Goal: Task Accomplishment & Management: Complete application form

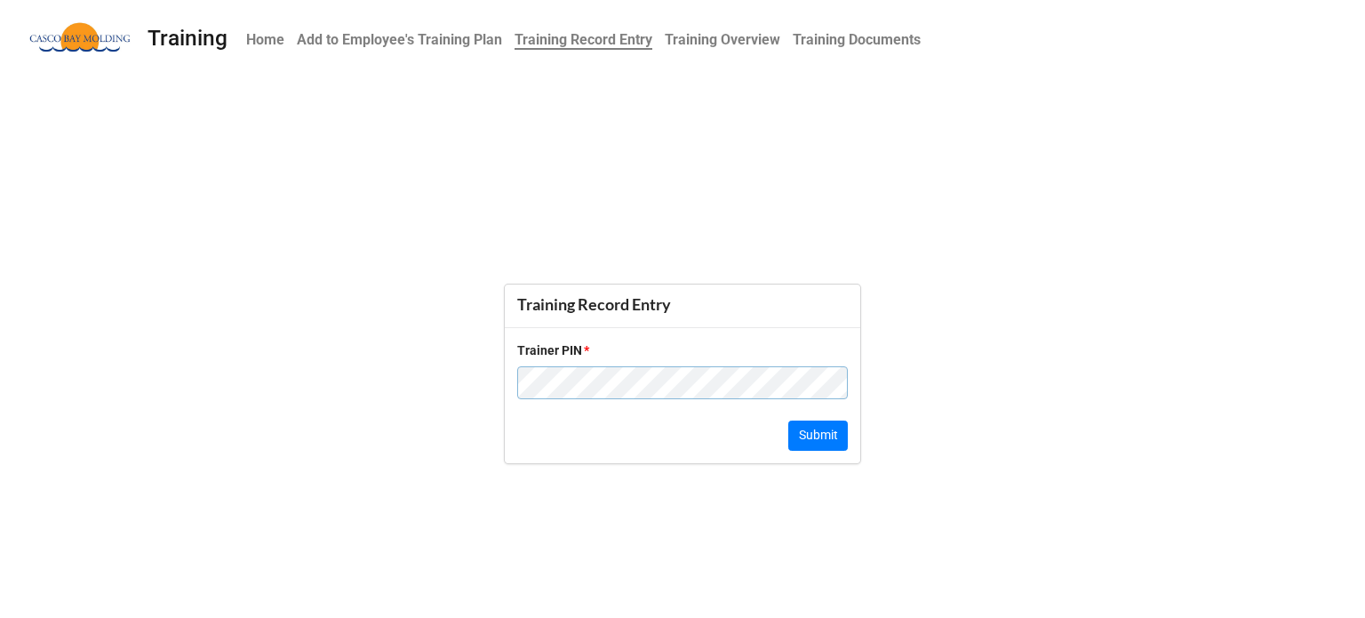
click button "Submit" at bounding box center [819, 435] width 60 height 30
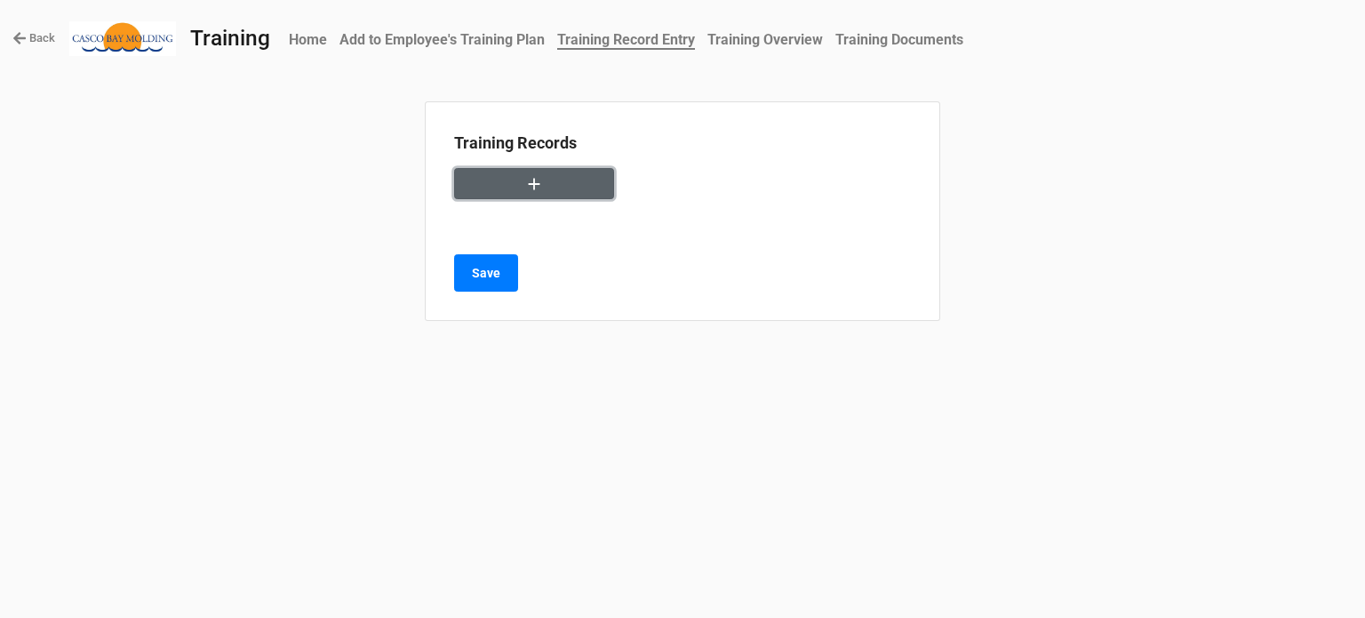
click at [534, 179] on icon "button" at bounding box center [535, 184] width 12 height 12
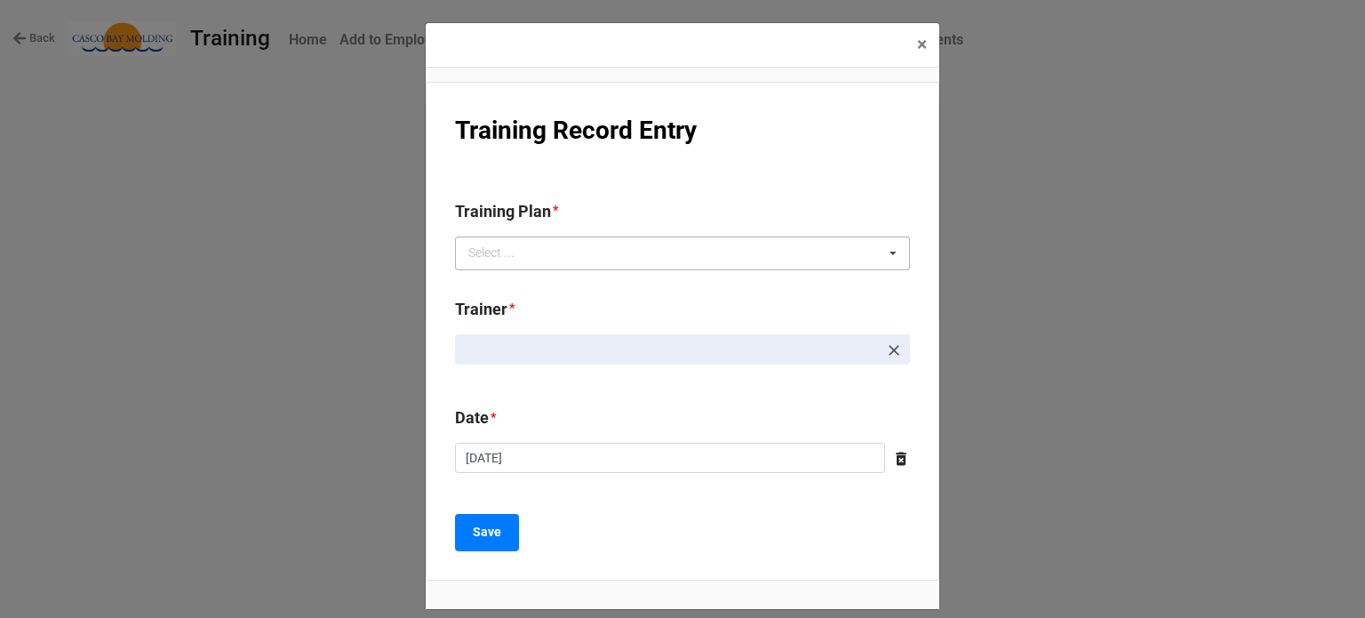
click at [589, 245] on div "Select ... No results found." at bounding box center [682, 253] width 455 height 34
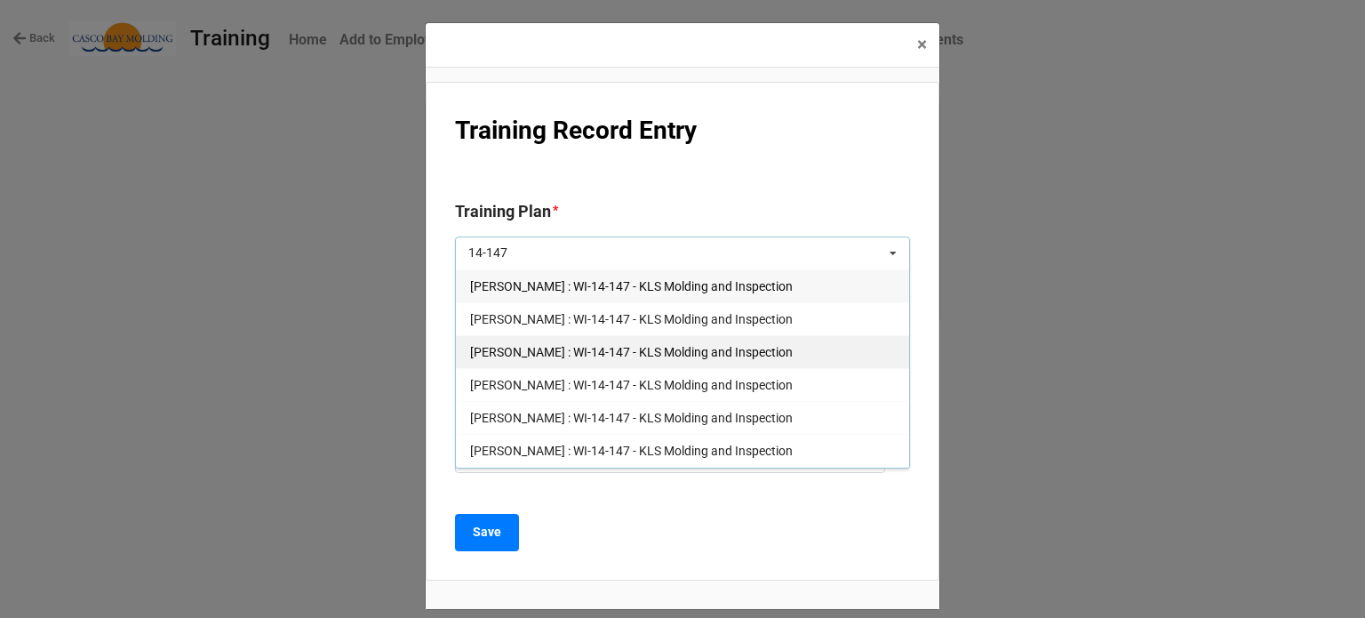
type input "14-147"
click at [499, 348] on span "Courtney Grant : WI-14-147 - KLS Molding and Inspection" at bounding box center [631, 352] width 323 height 14
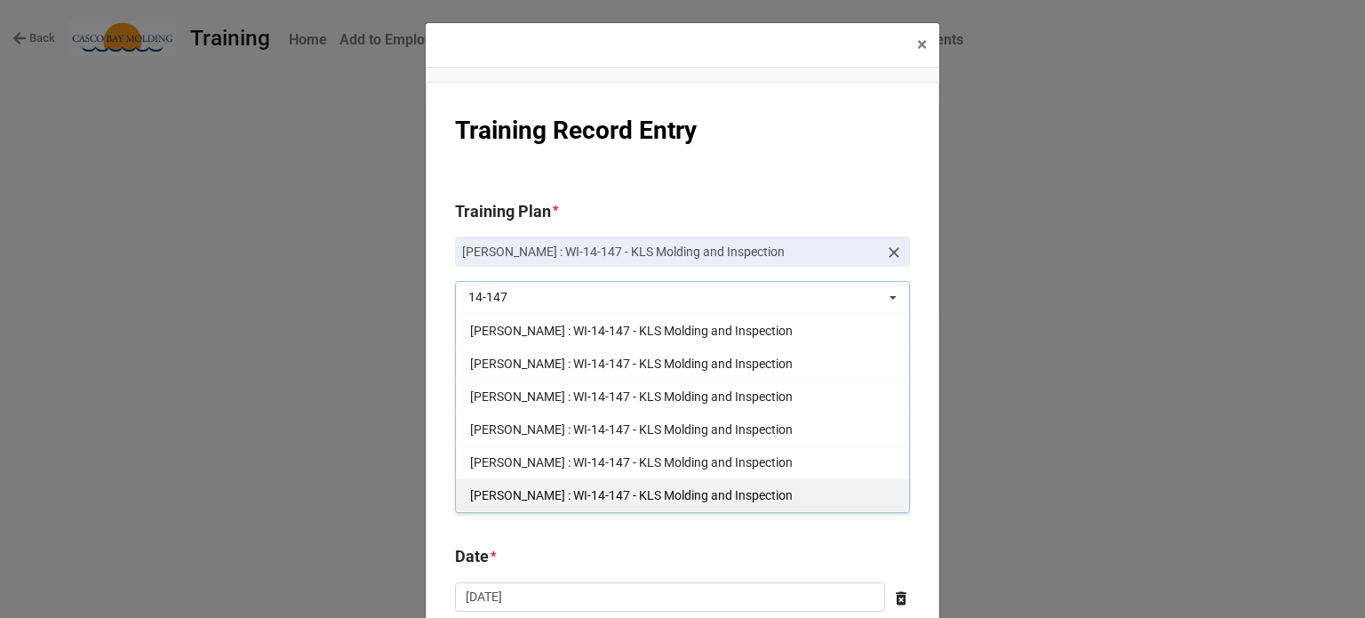
scroll to position [137, 0]
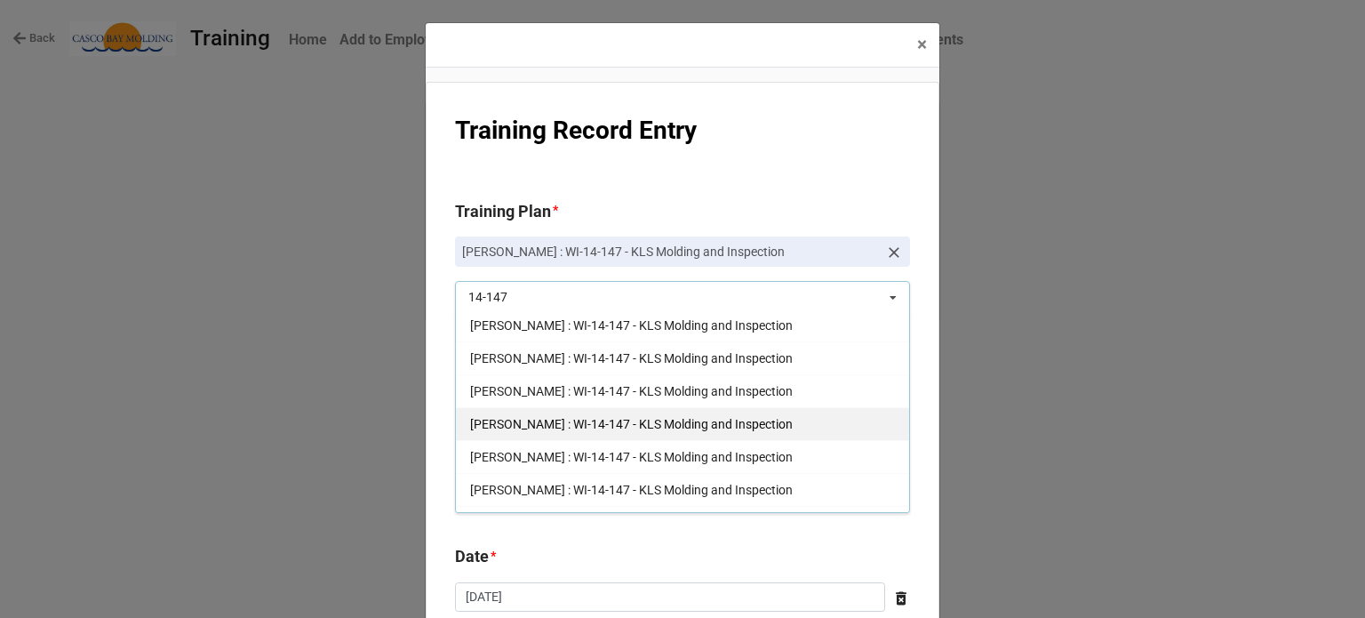
type input "14-147"
click at [572, 407] on div "Keli McKinnon : WI-14-147 - KLS Molding and Inspection" at bounding box center [682, 423] width 453 height 33
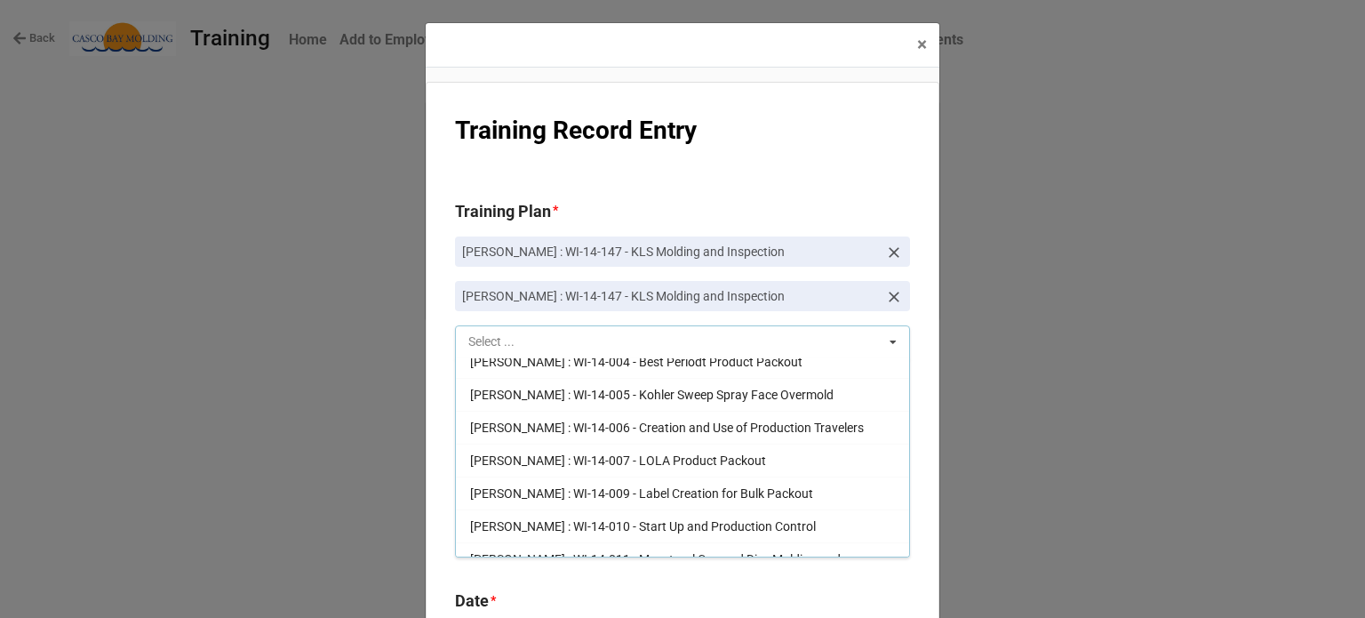
scroll to position [3458, 0]
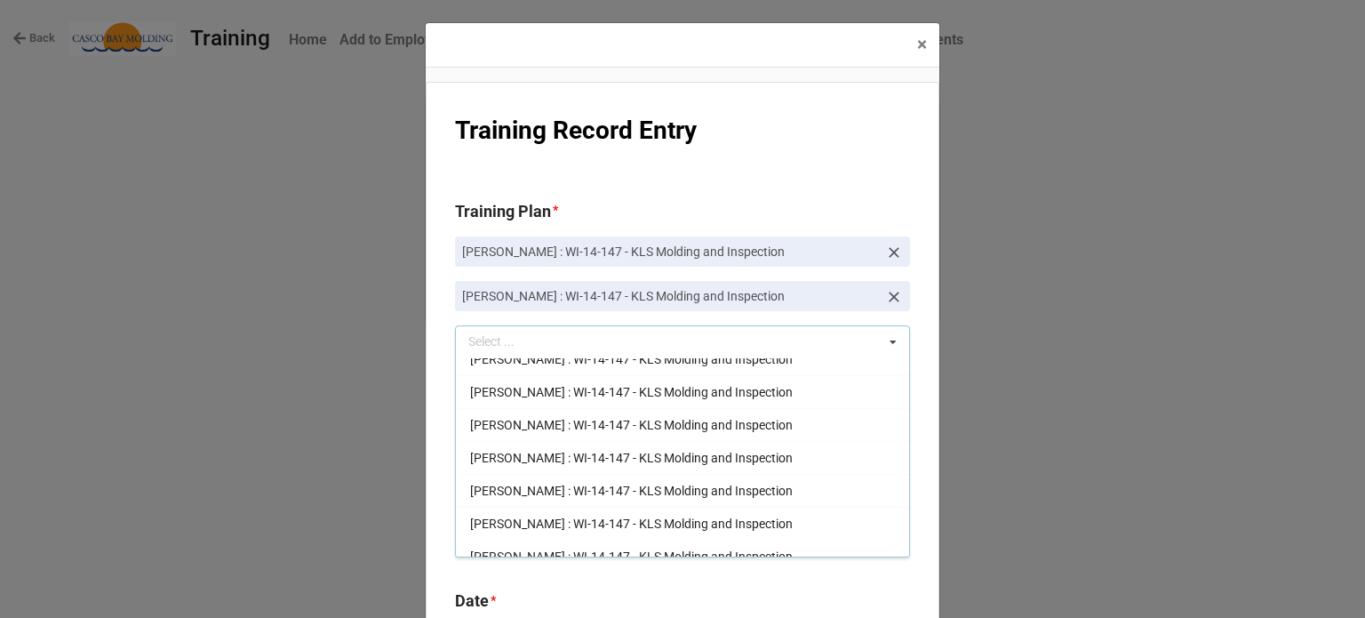
click at [893, 294] on icon at bounding box center [894, 297] width 11 height 11
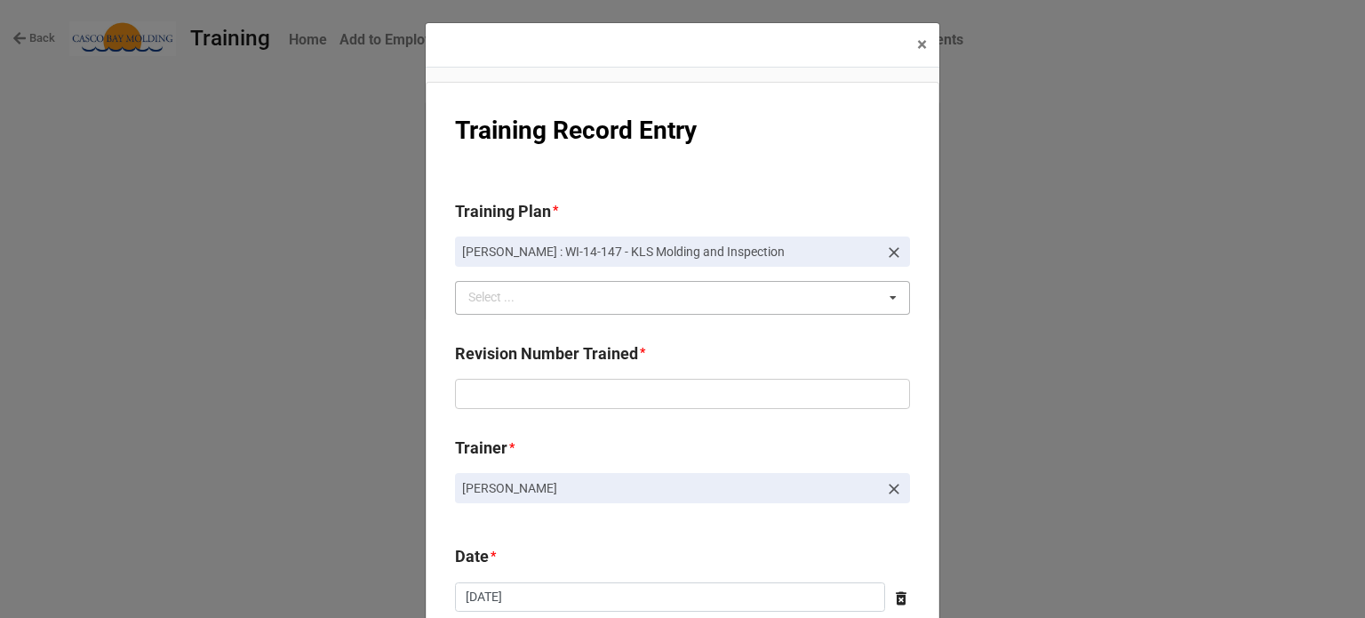
click at [565, 294] on div "14-147 Select ... Andrew O'Neill : WI-14-001 - Rael Brand Menstrual Cup Packout…" at bounding box center [682, 298] width 455 height 34
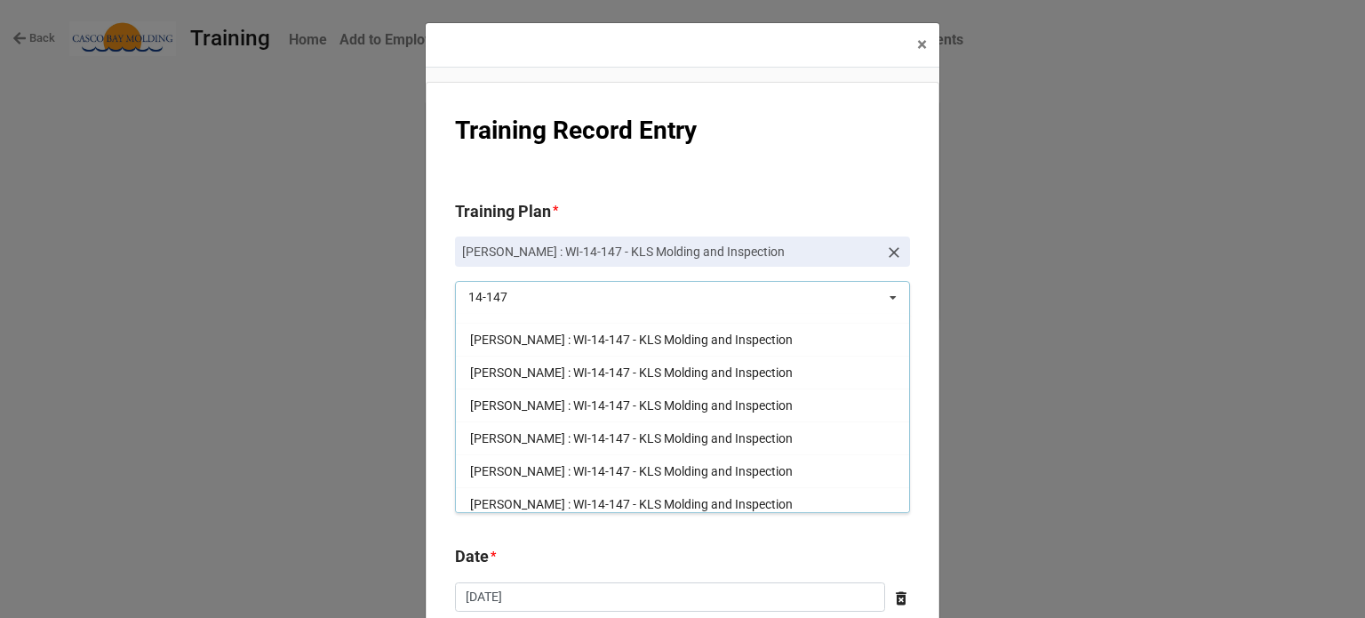
scroll to position [178, 0]
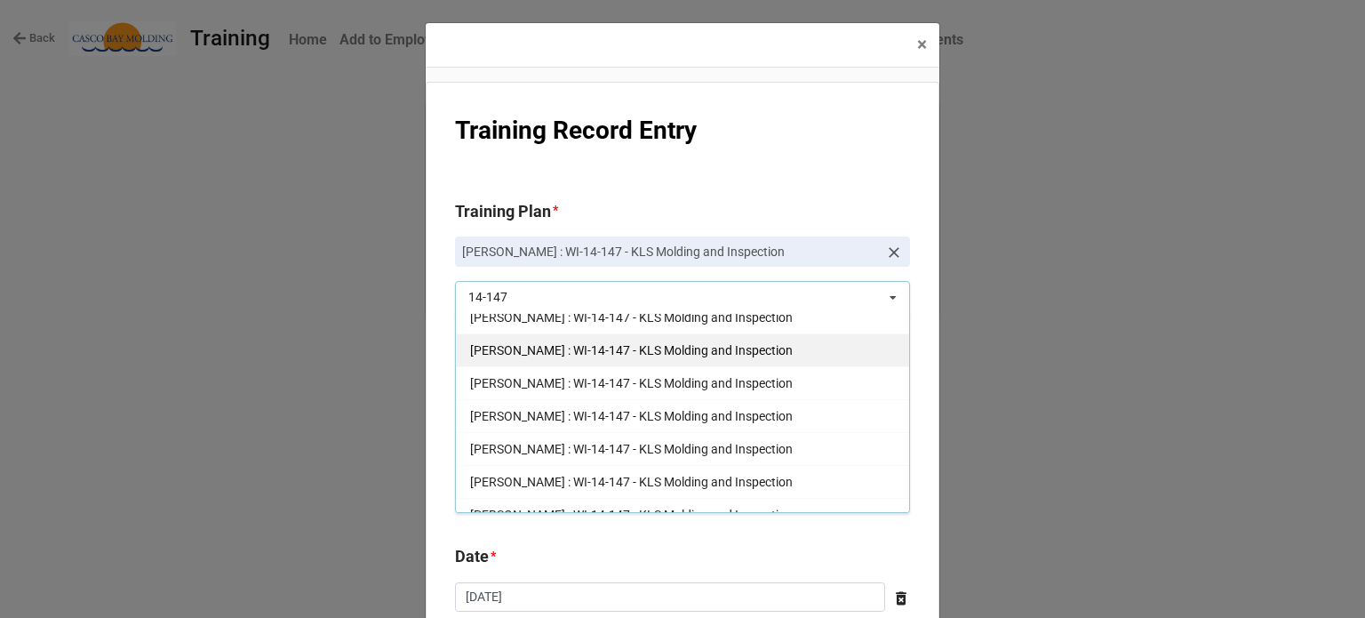
type input "14-147"
click at [558, 356] on div "Kayla Simpson : WI-14-147 - KLS Molding and Inspection" at bounding box center [682, 349] width 453 height 33
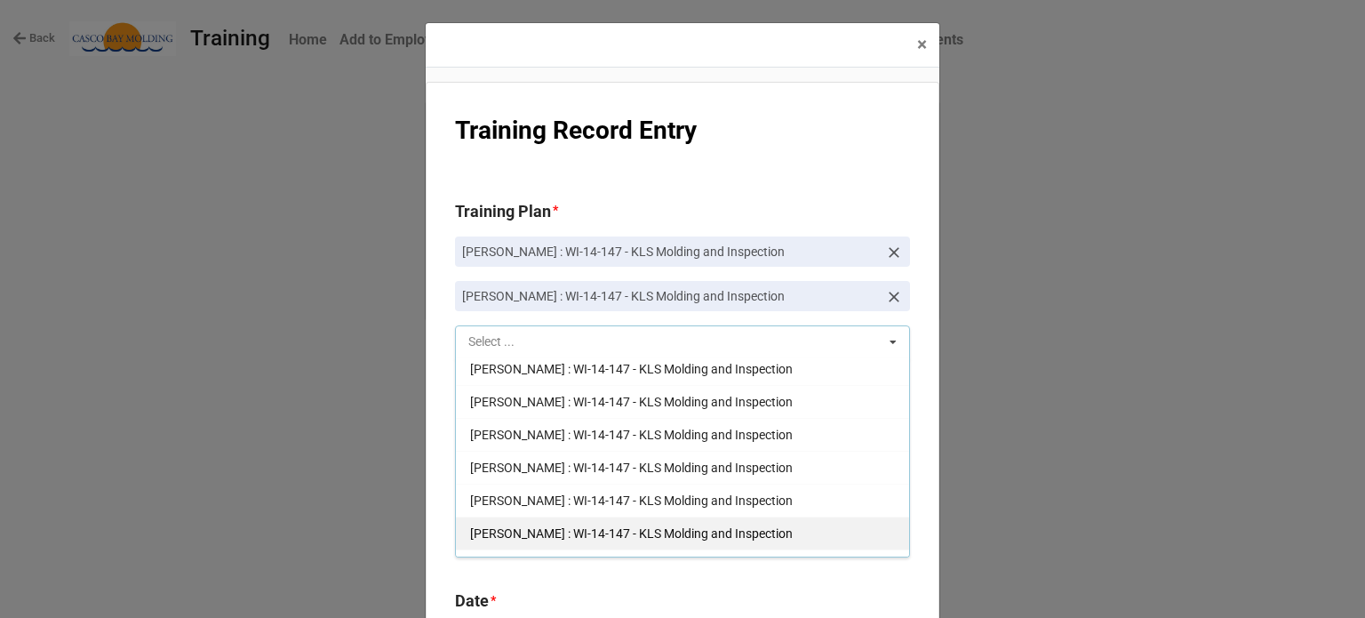
scroll to position [3588, 0]
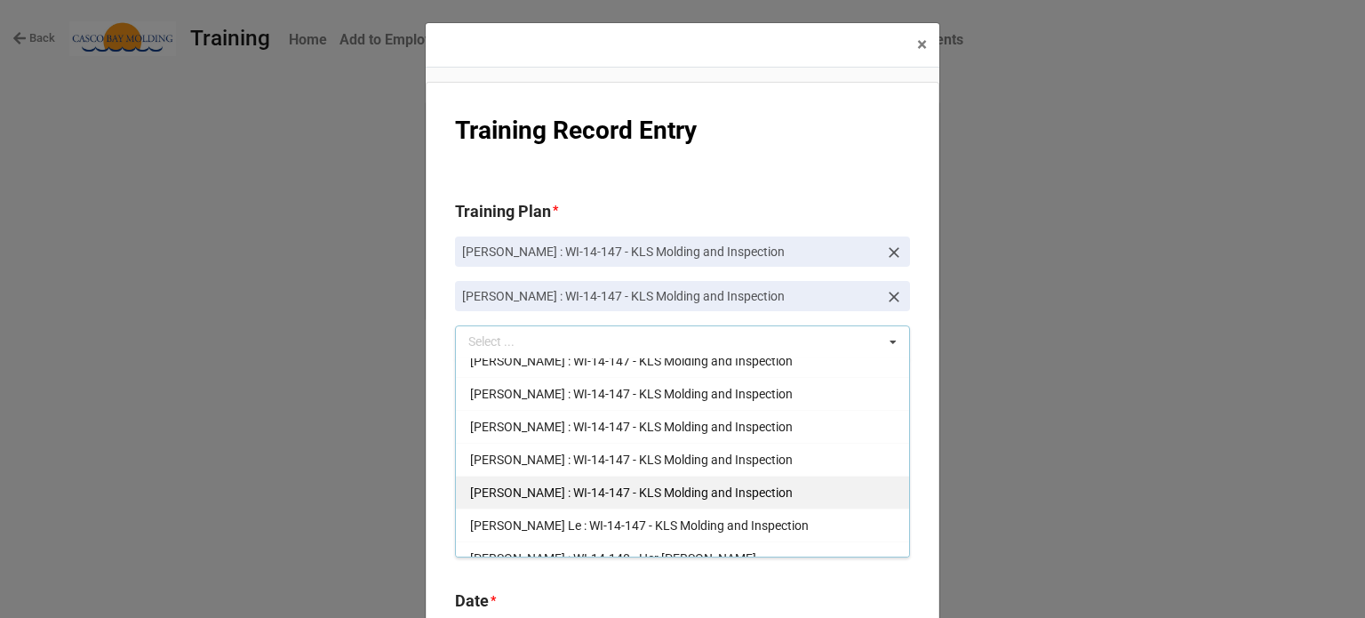
click at [542, 485] on span "Shaun Sadowski : WI-14-147 - KLS Molding and Inspection" at bounding box center [631, 492] width 323 height 14
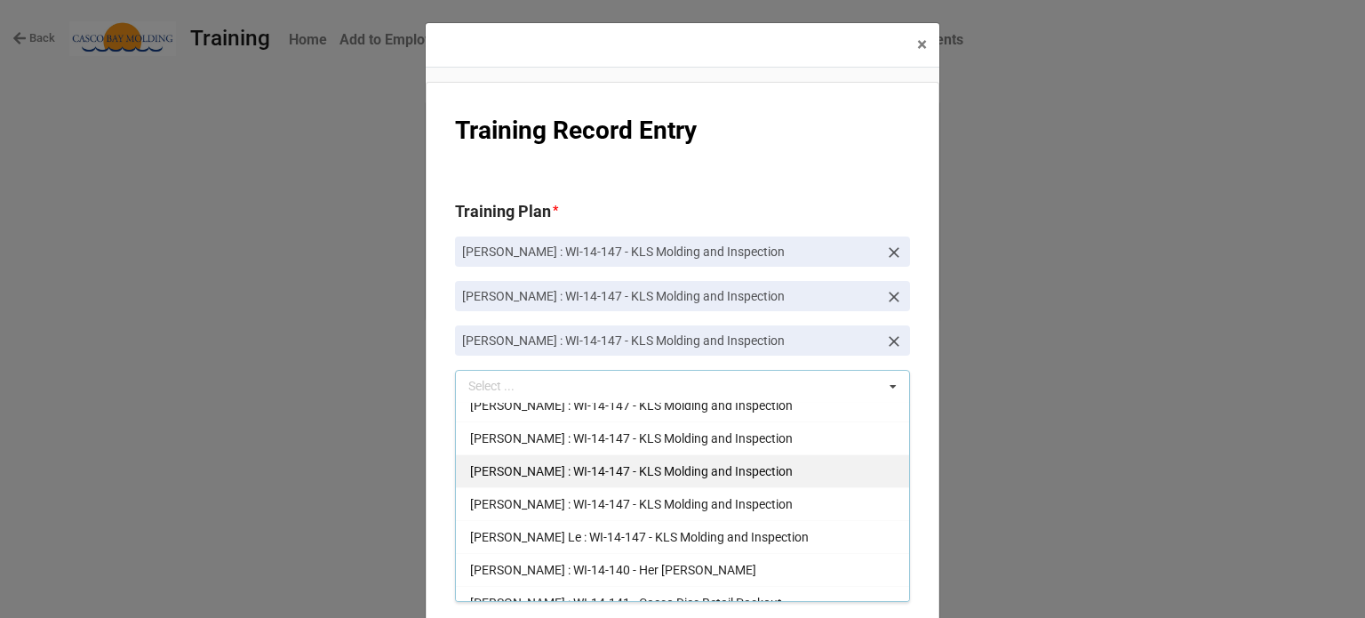
click at [602, 464] on span "Richard McLaughlin : WI-14-147 - KLS Molding and Inspection" at bounding box center [631, 471] width 323 height 14
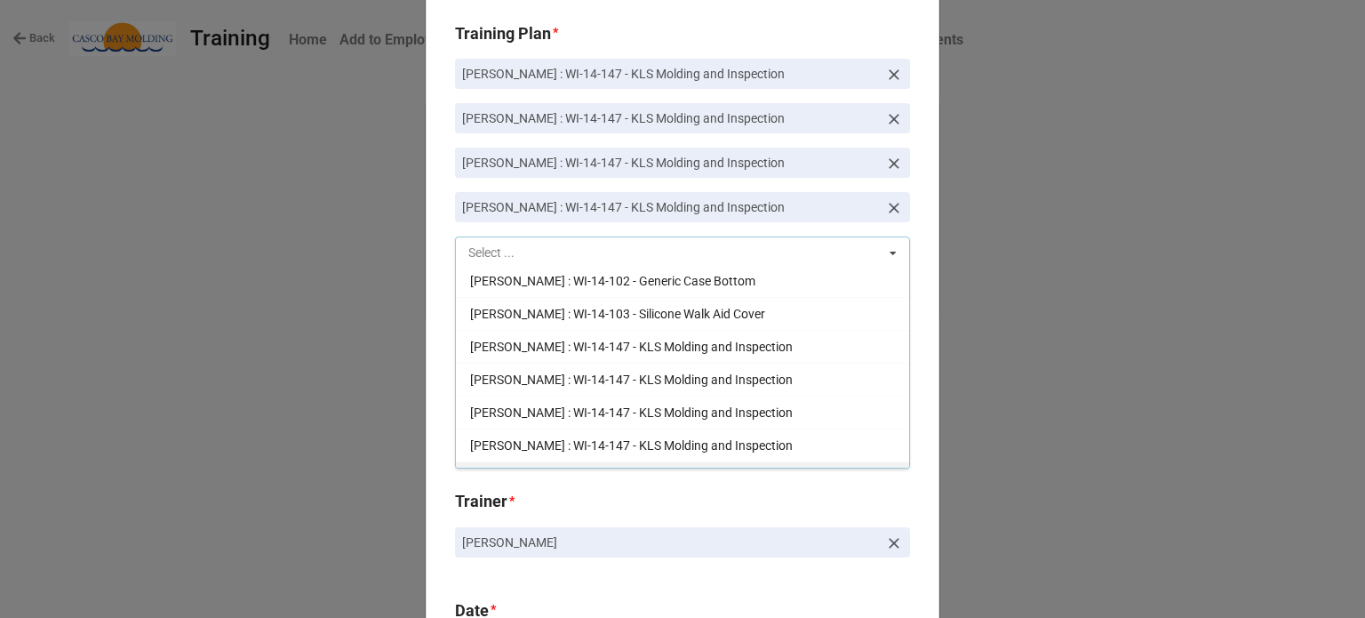
scroll to position [3288, 0]
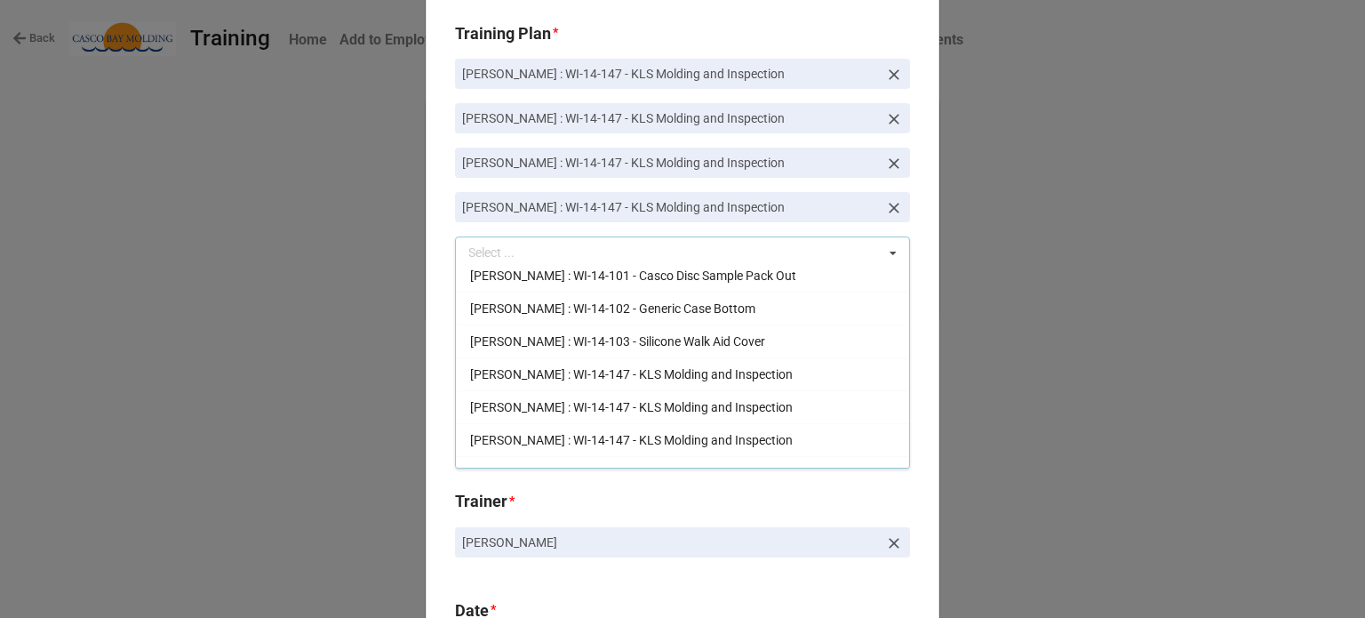
click at [559, 400] on span "Brandon Colburn : WI-14-147 - KLS Molding and Inspection" at bounding box center [631, 407] width 323 height 14
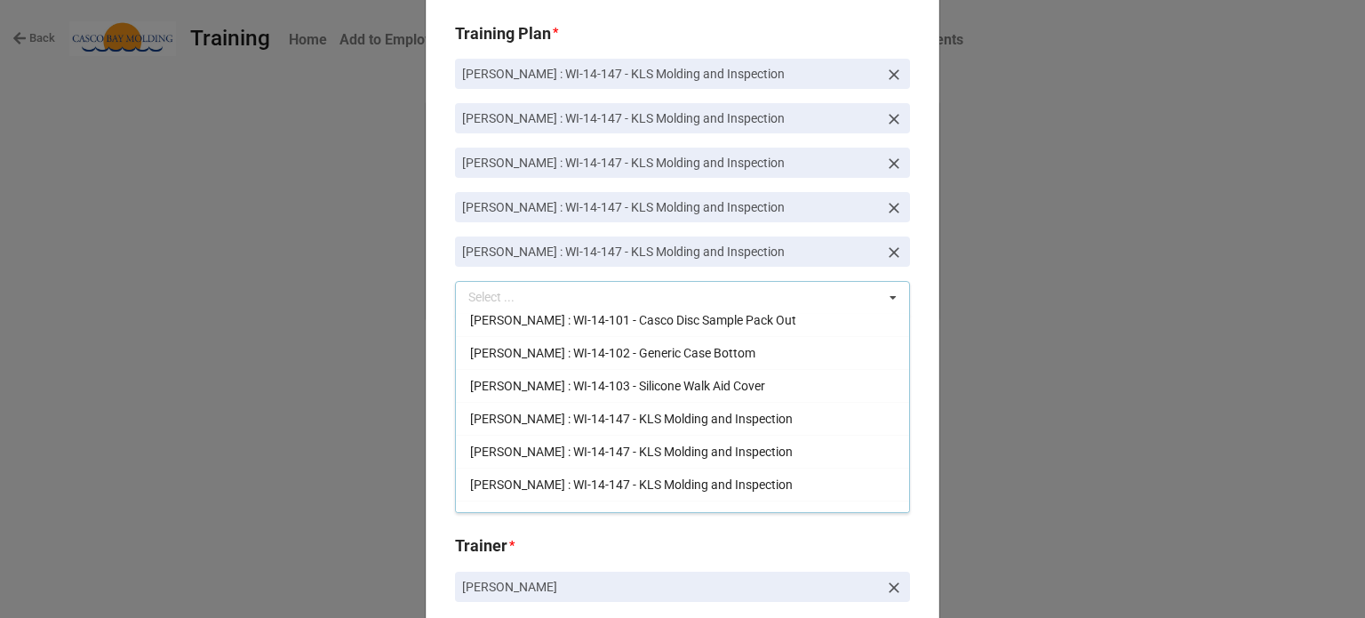
click at [521, 533] on div "Joe Hegarty : WI-14-147 - KLS Molding and Inspection" at bounding box center [682, 549] width 453 height 33
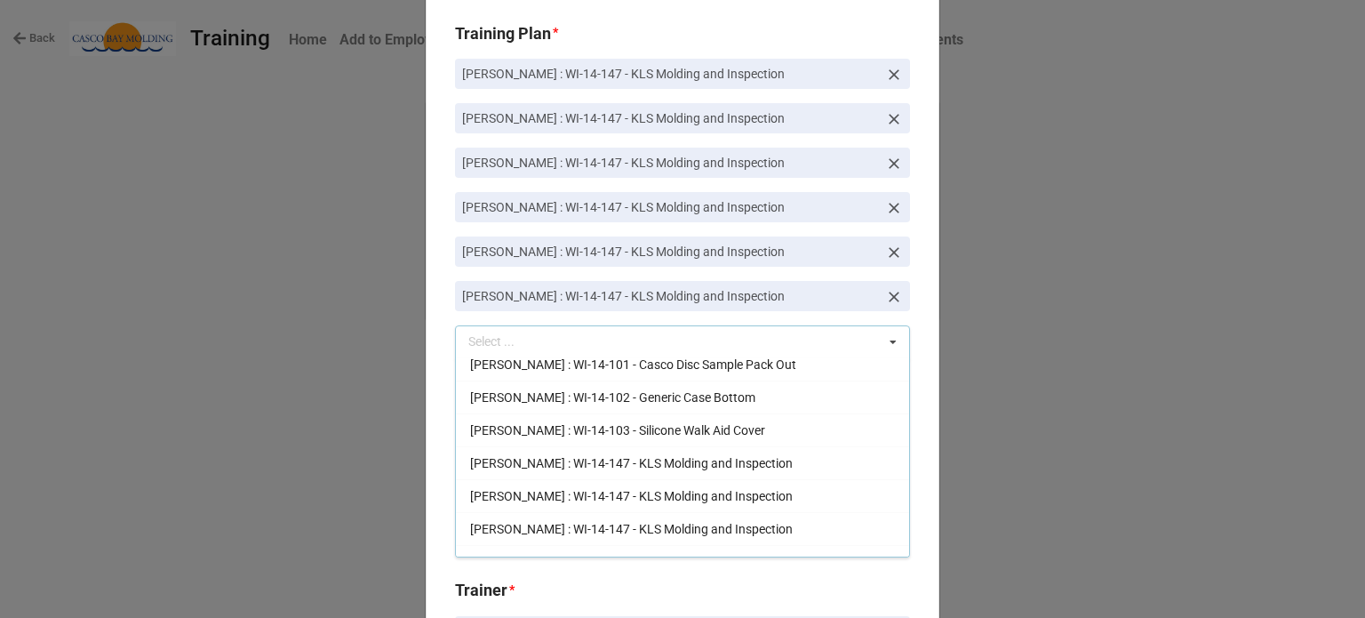
click at [521, 512] on div "Jessica Bailey : WI-14-147 - KLS Molding and Inspection" at bounding box center [682, 528] width 453 height 33
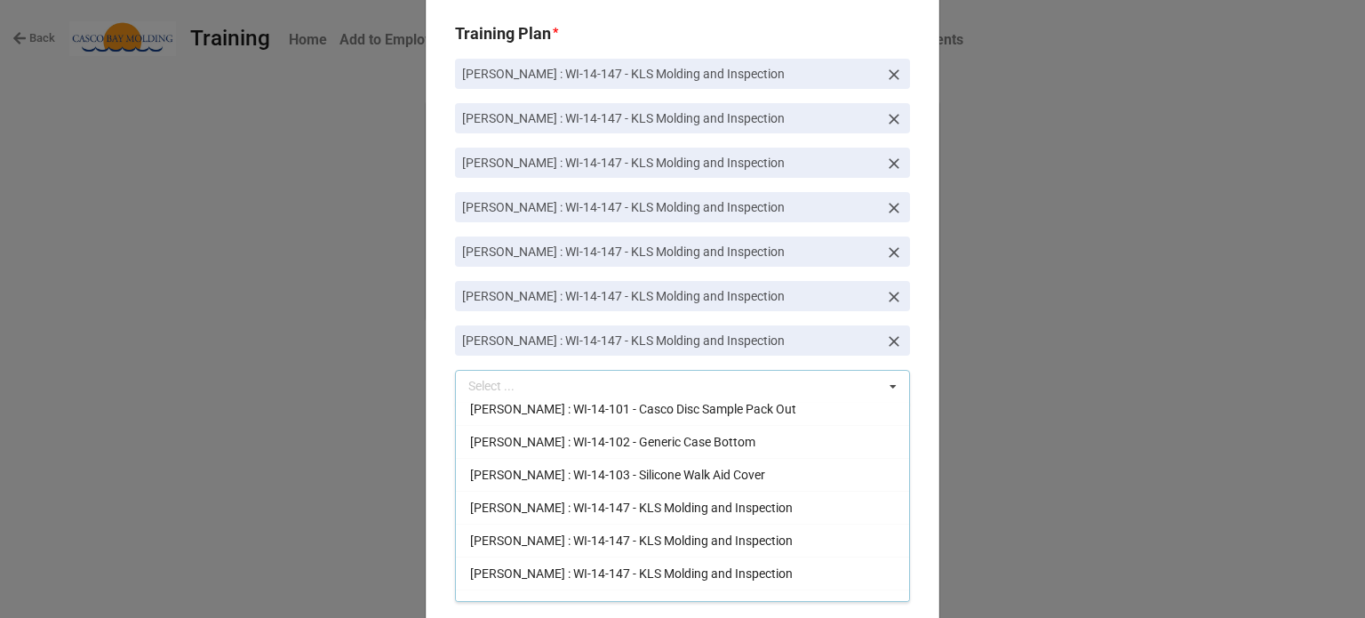
click at [887, 383] on icon at bounding box center [893, 387] width 27 height 33
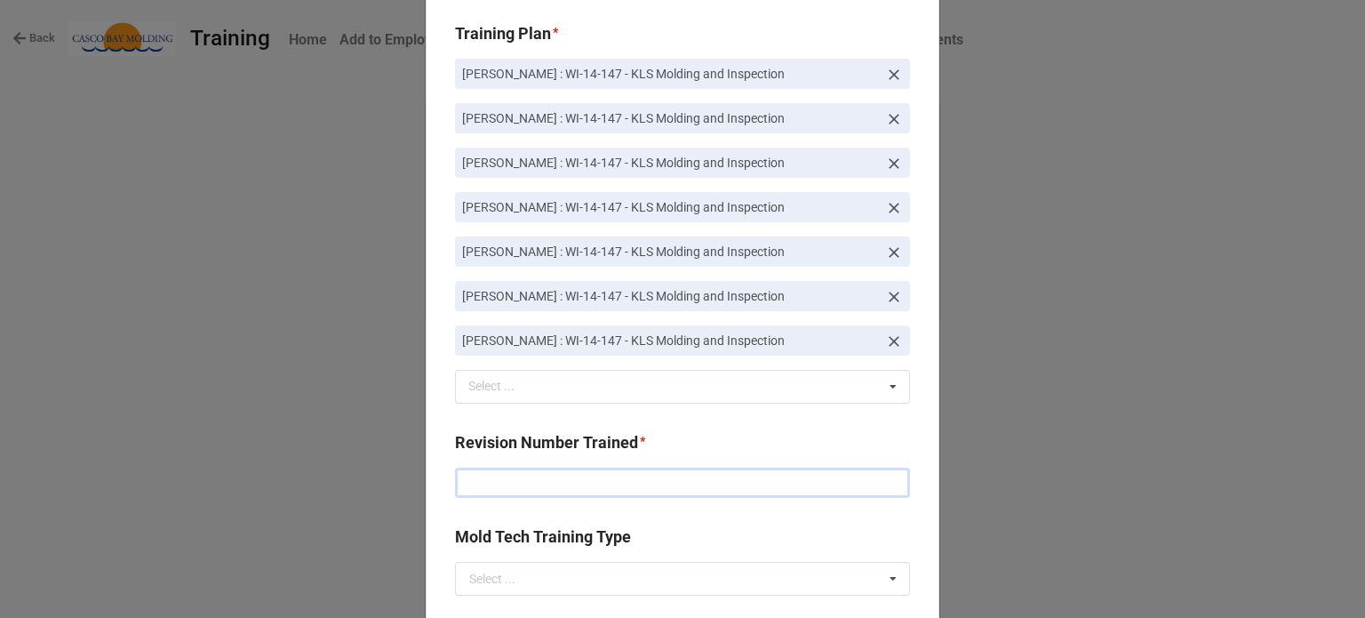
click at [581, 489] on input "text" at bounding box center [682, 483] width 455 height 30
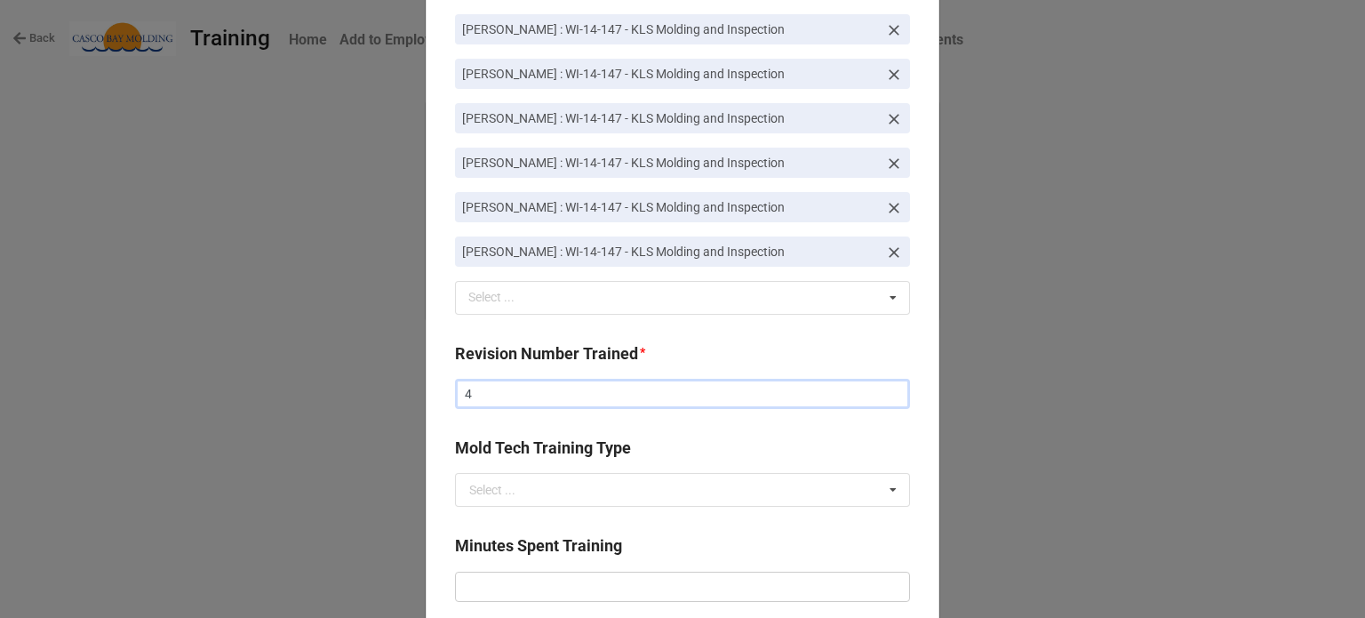
scroll to position [356, 0]
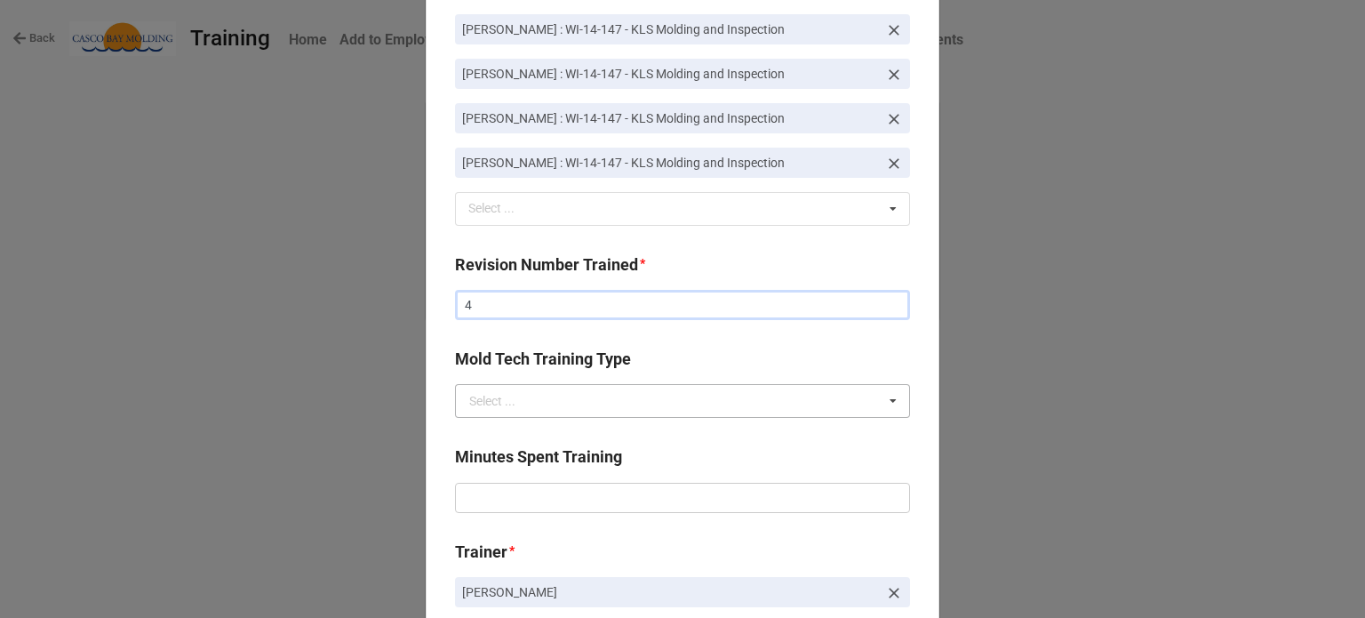
type input "4"
click at [533, 394] on input "text" at bounding box center [683, 401] width 453 height 32
click at [658, 355] on b "Mold Tech Training Type" at bounding box center [682, 362] width 455 height 31
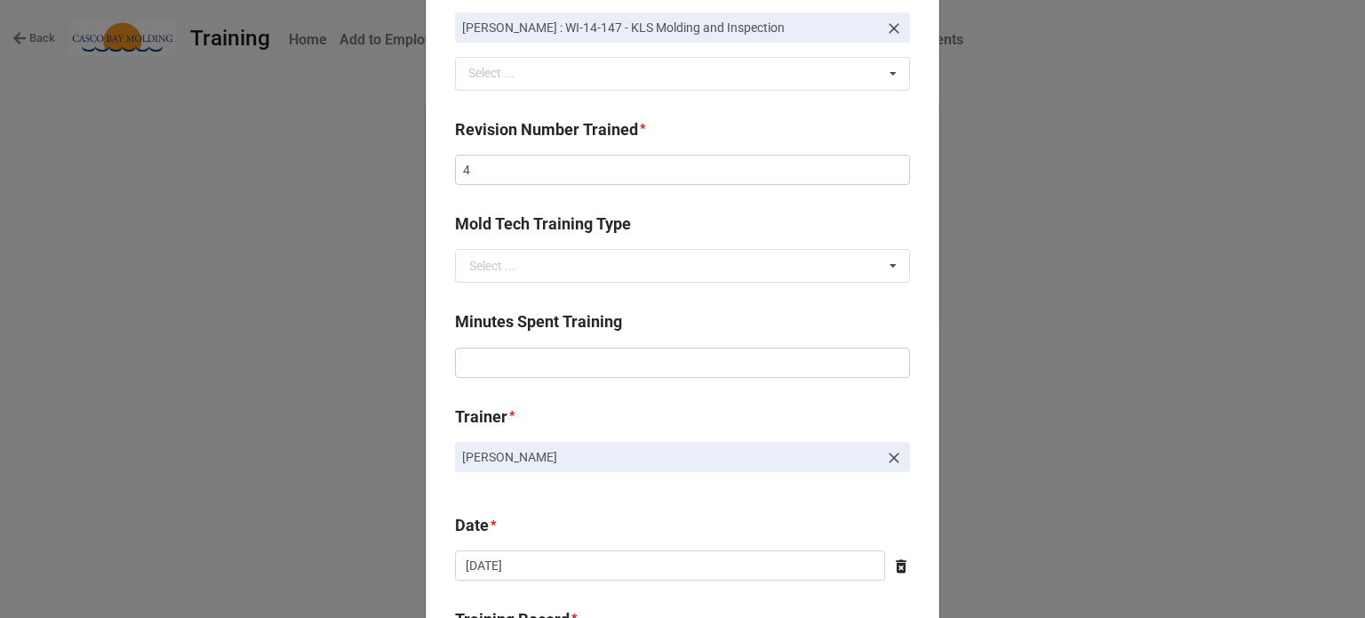
scroll to position [533, 0]
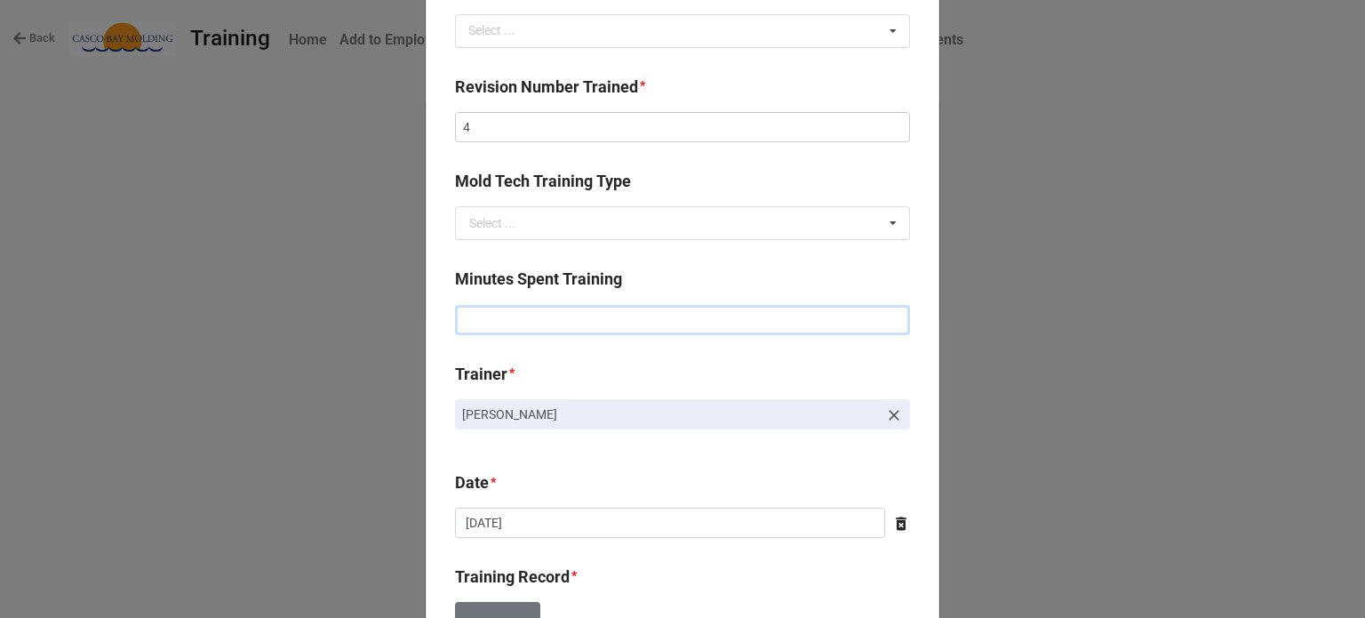
click at [581, 324] on input "text" at bounding box center [682, 320] width 455 height 30
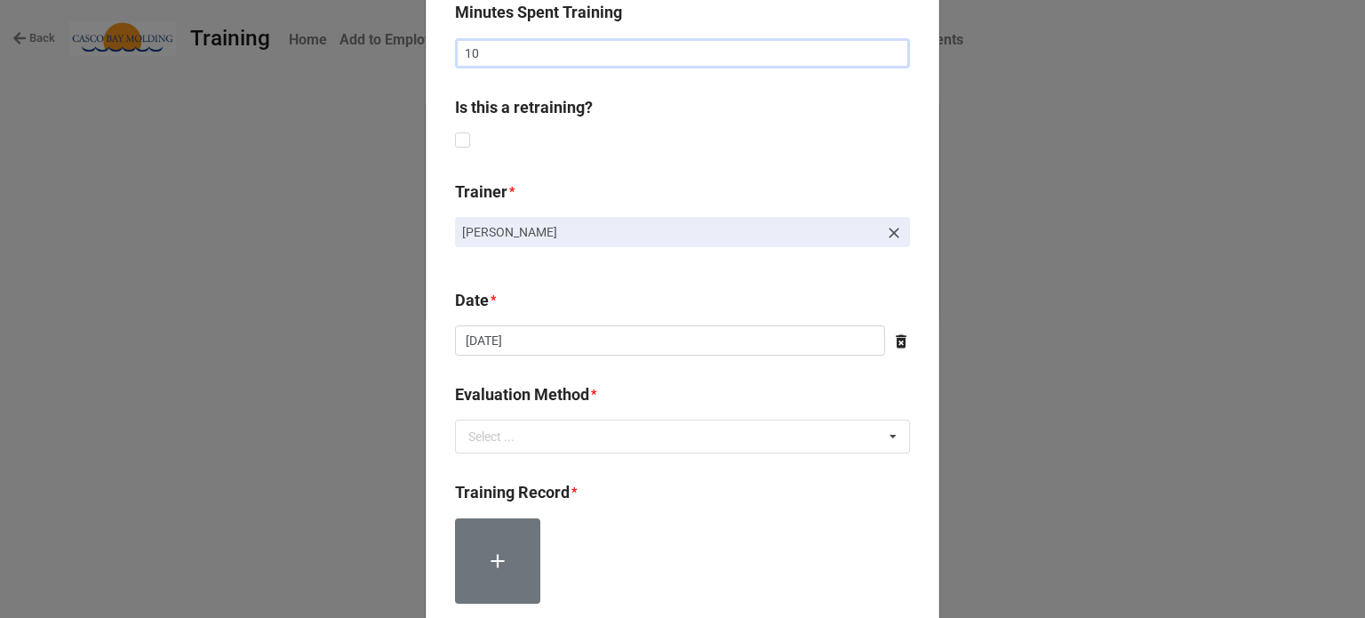
scroll to position [889, 0]
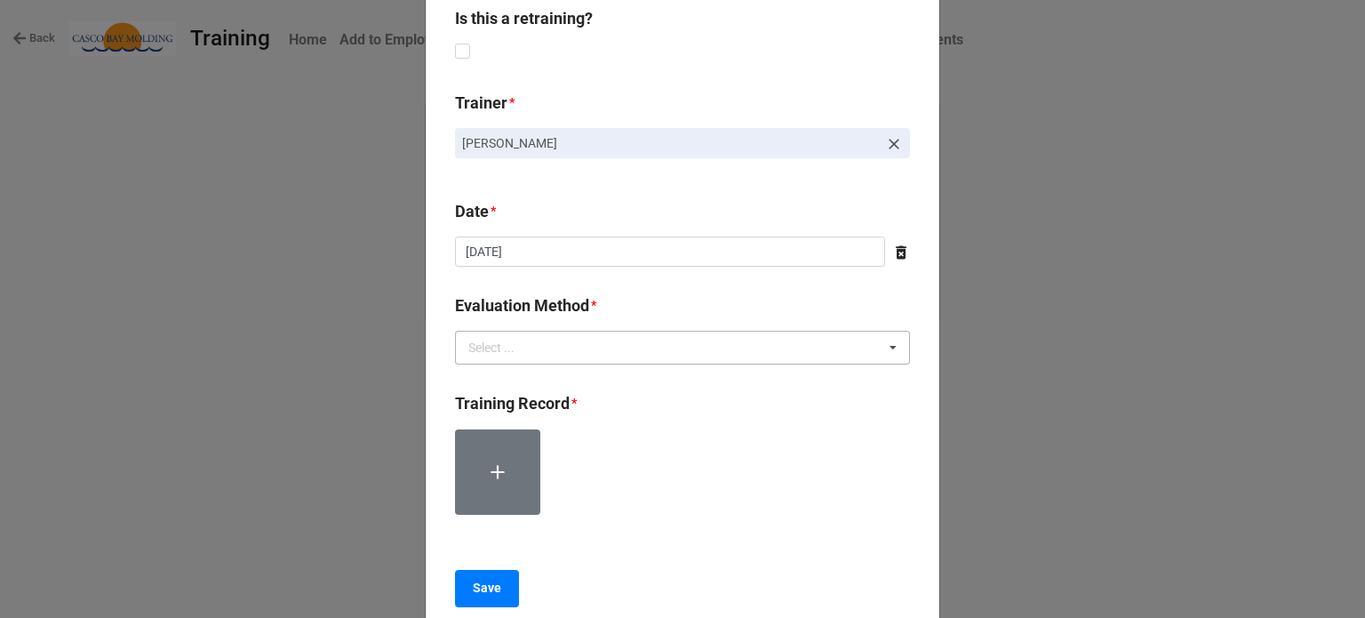
type input "10"
click at [573, 360] on div "Select ... Verbal Quiz Written Exam Technique Observation" at bounding box center [682, 348] width 455 height 34
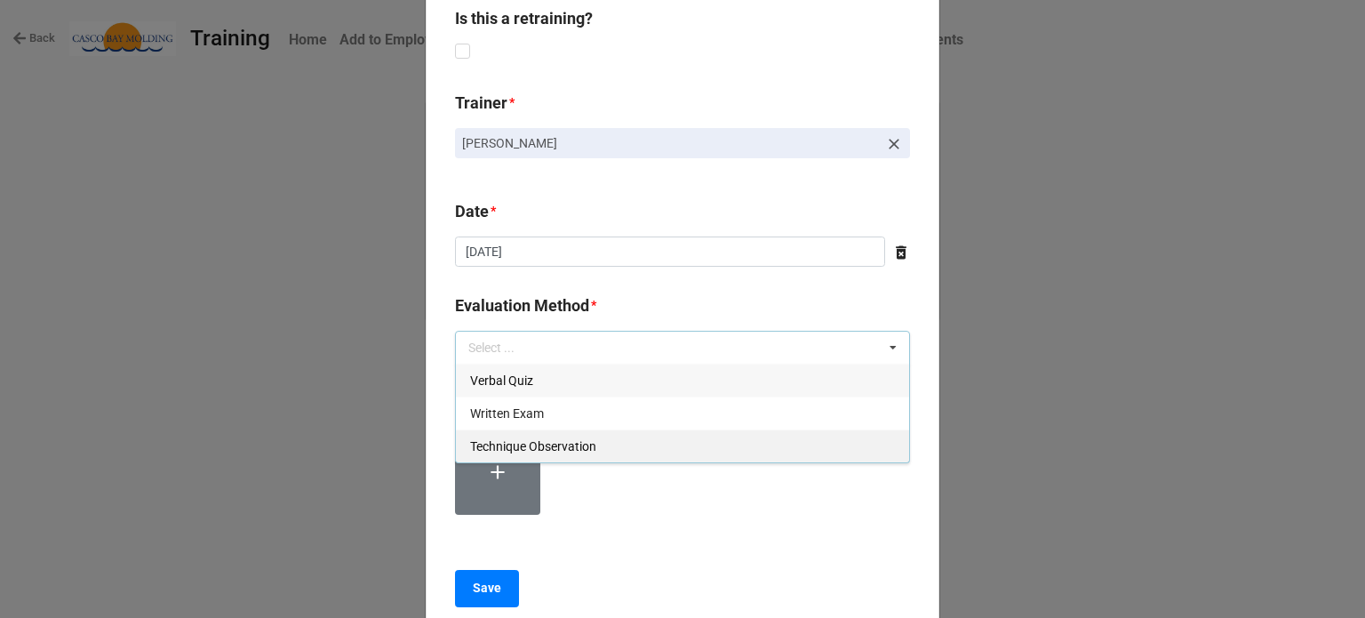
click at [570, 452] on div "Technique Observation" at bounding box center [682, 445] width 453 height 33
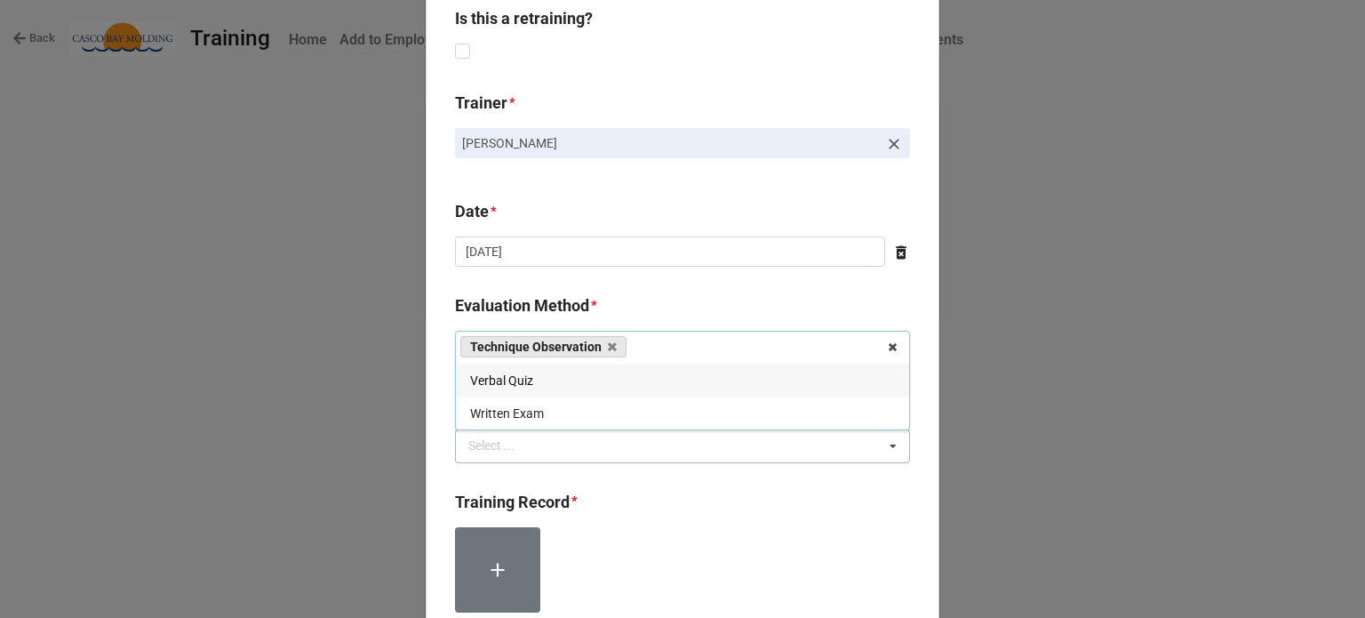
click at [569, 442] on div "Select ... Competency Demonstrated Further Training Needed" at bounding box center [682, 446] width 455 height 34
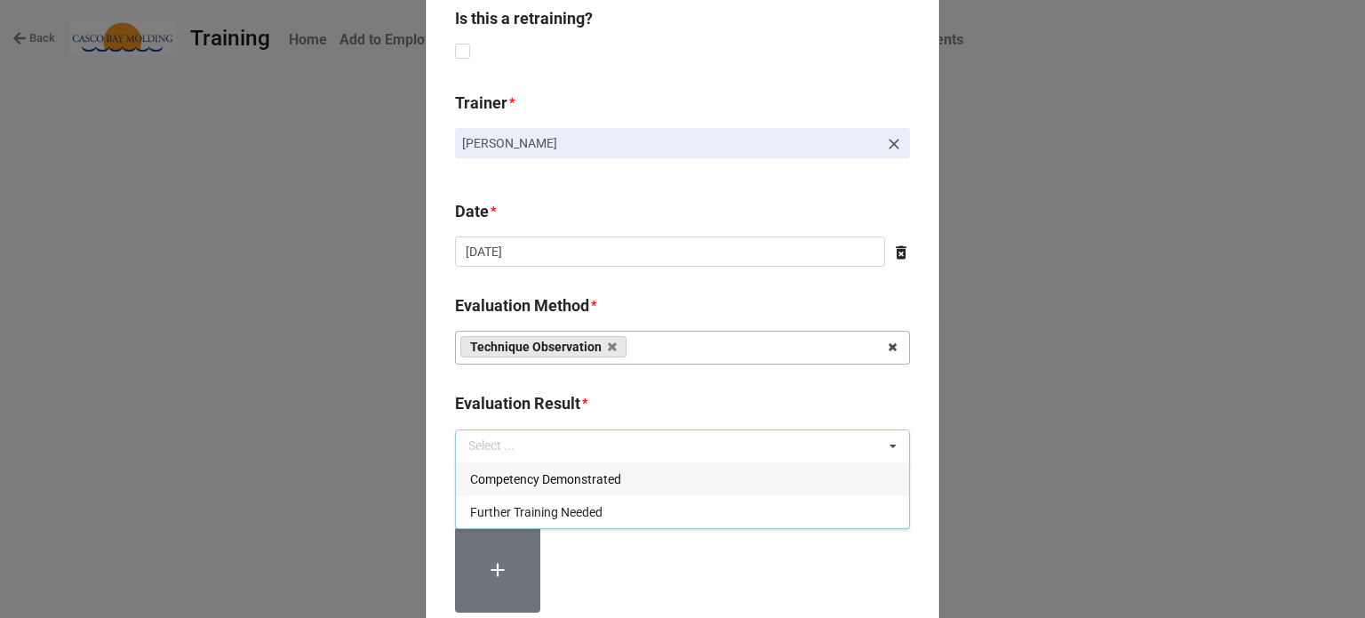
click at [577, 474] on span "Competency Demonstrated" at bounding box center [545, 479] width 151 height 14
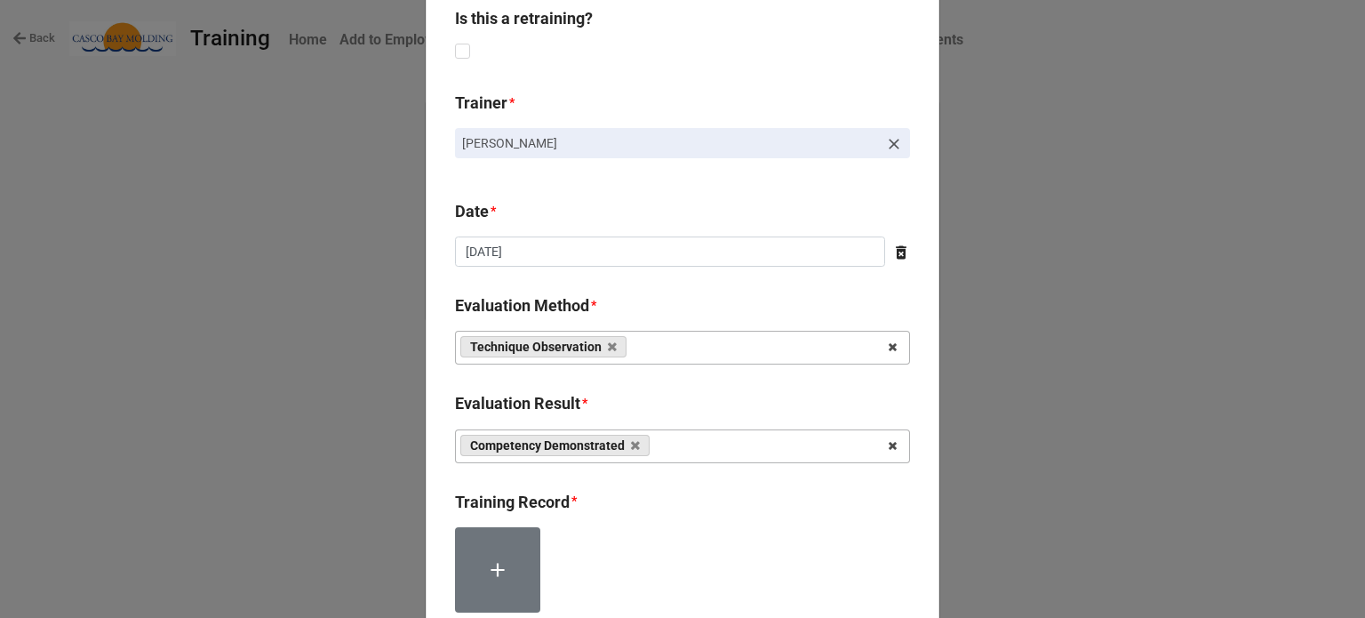
click at [623, 530] on div at bounding box center [682, 577] width 455 height 100
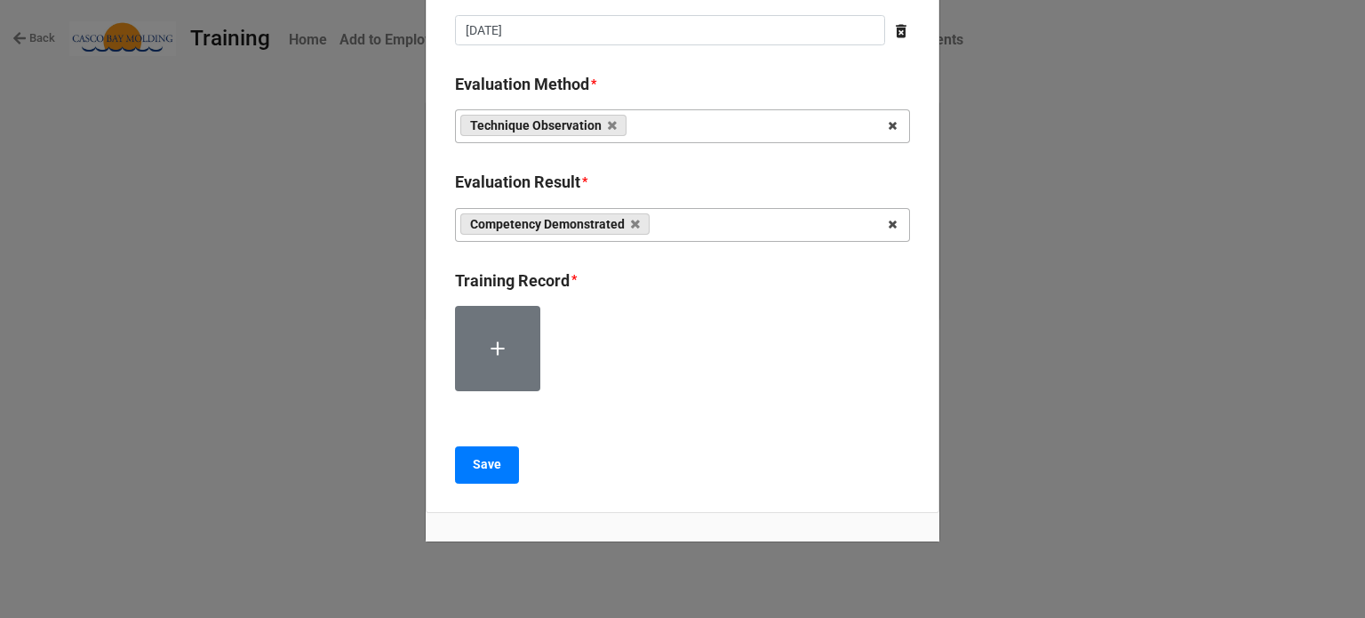
scroll to position [1143, 0]
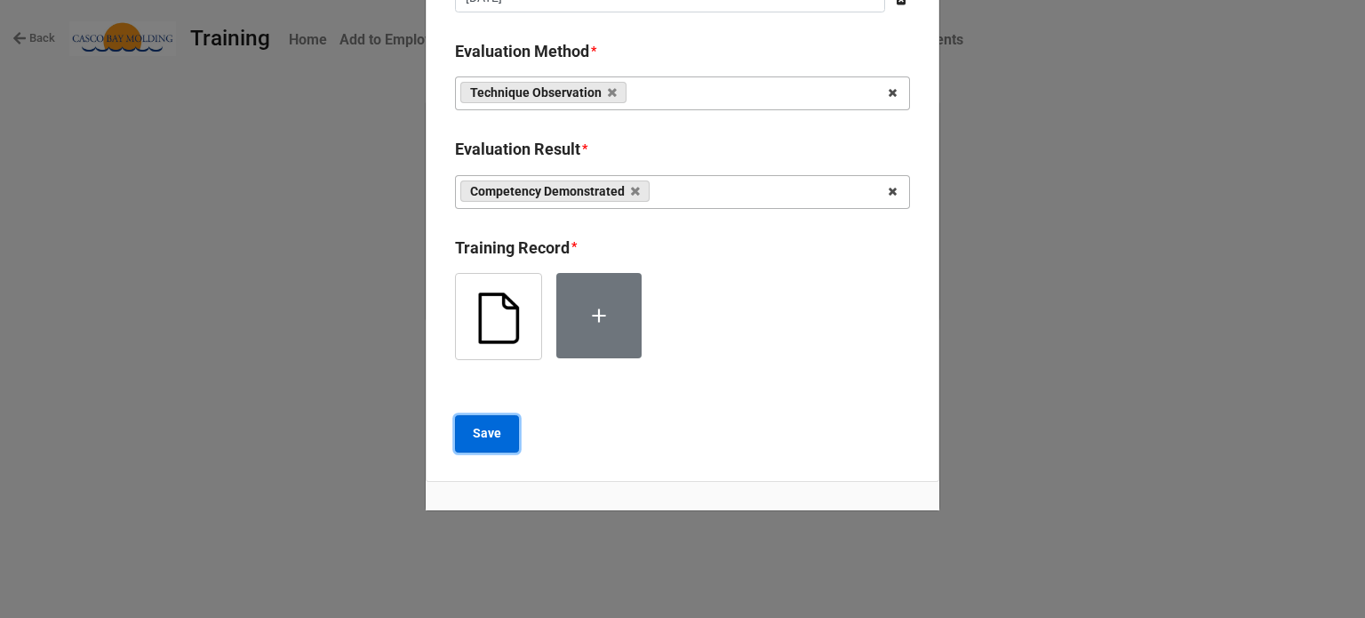
click at [498, 438] on button "Save" at bounding box center [487, 433] width 64 height 37
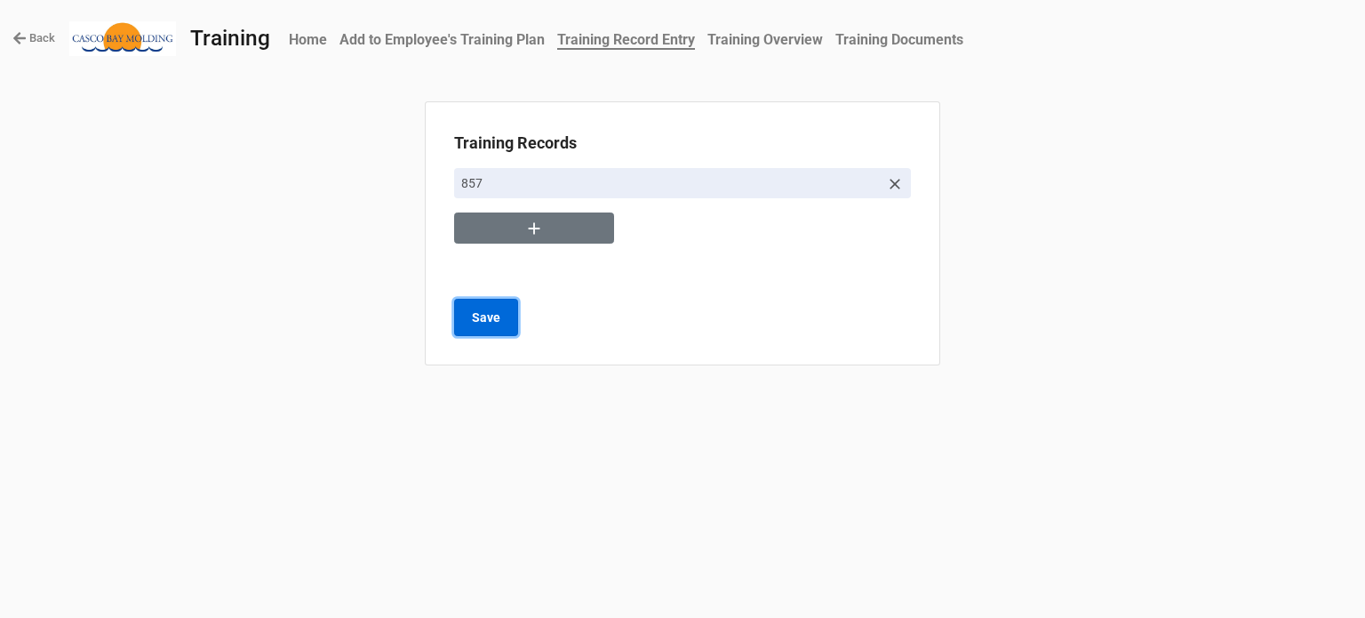
click at [489, 315] on b "Save" at bounding box center [486, 317] width 28 height 19
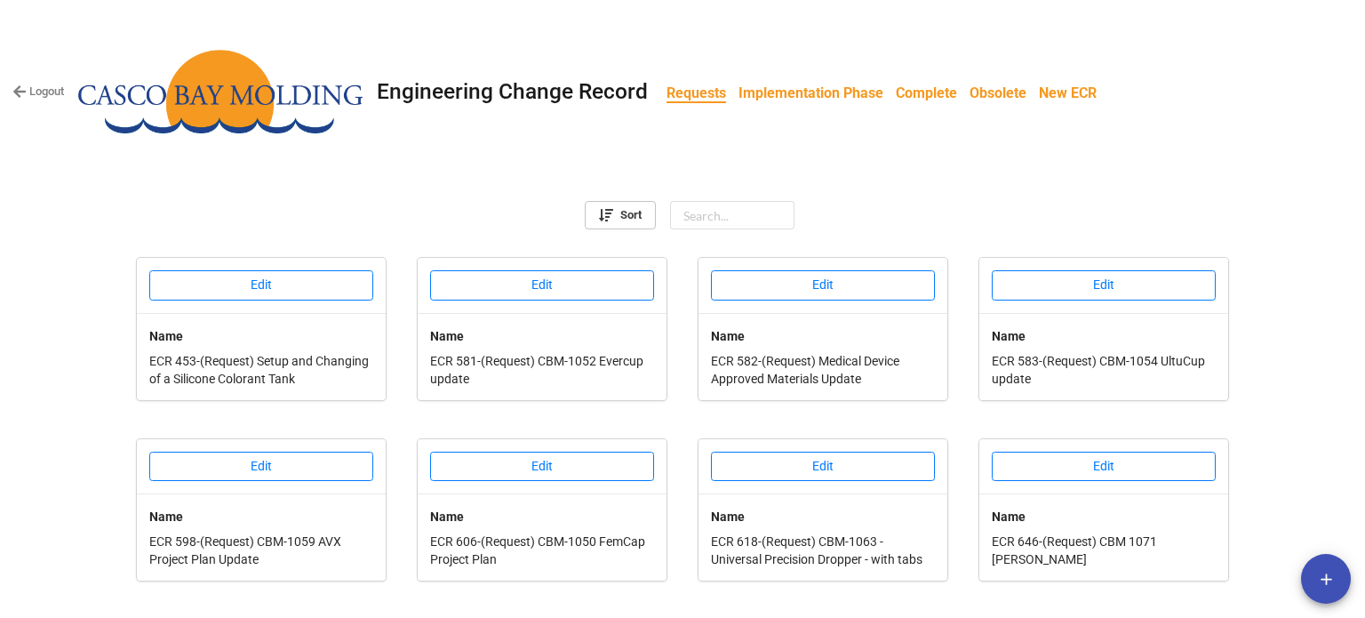
click at [765, 95] on b "Implementation Phase" at bounding box center [811, 92] width 145 height 17
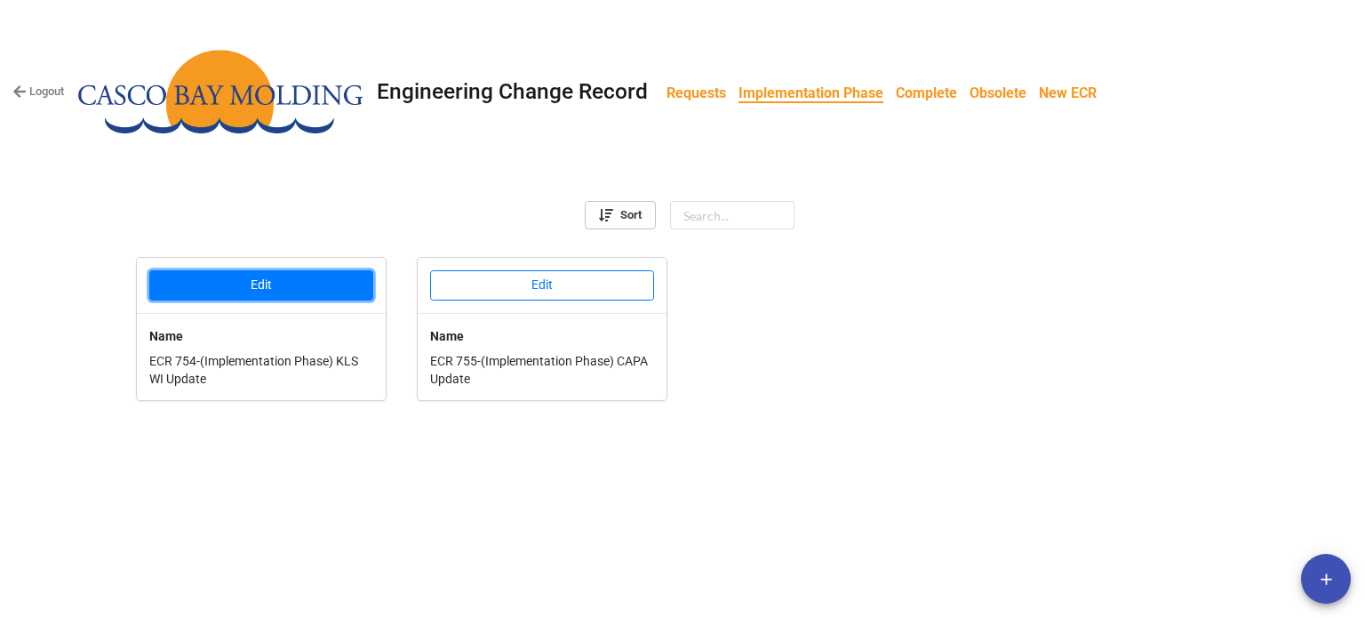
click at [344, 282] on button "Edit" at bounding box center [261, 285] width 224 height 30
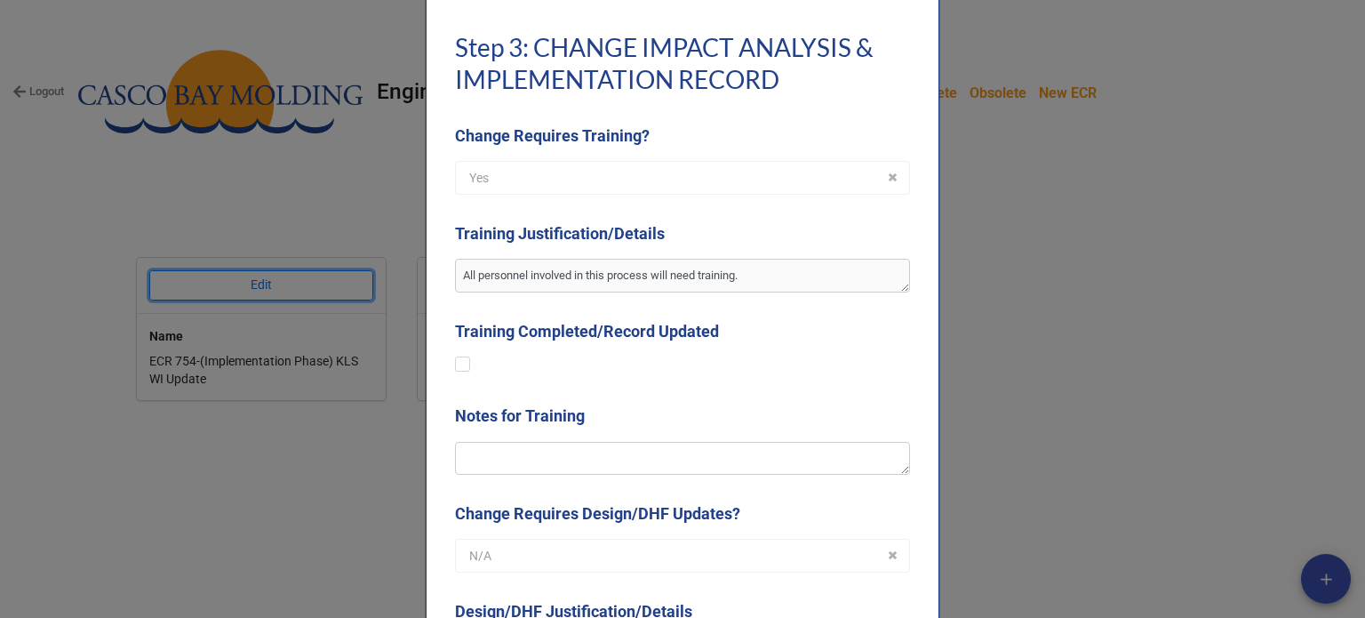
scroll to position [1600, 0]
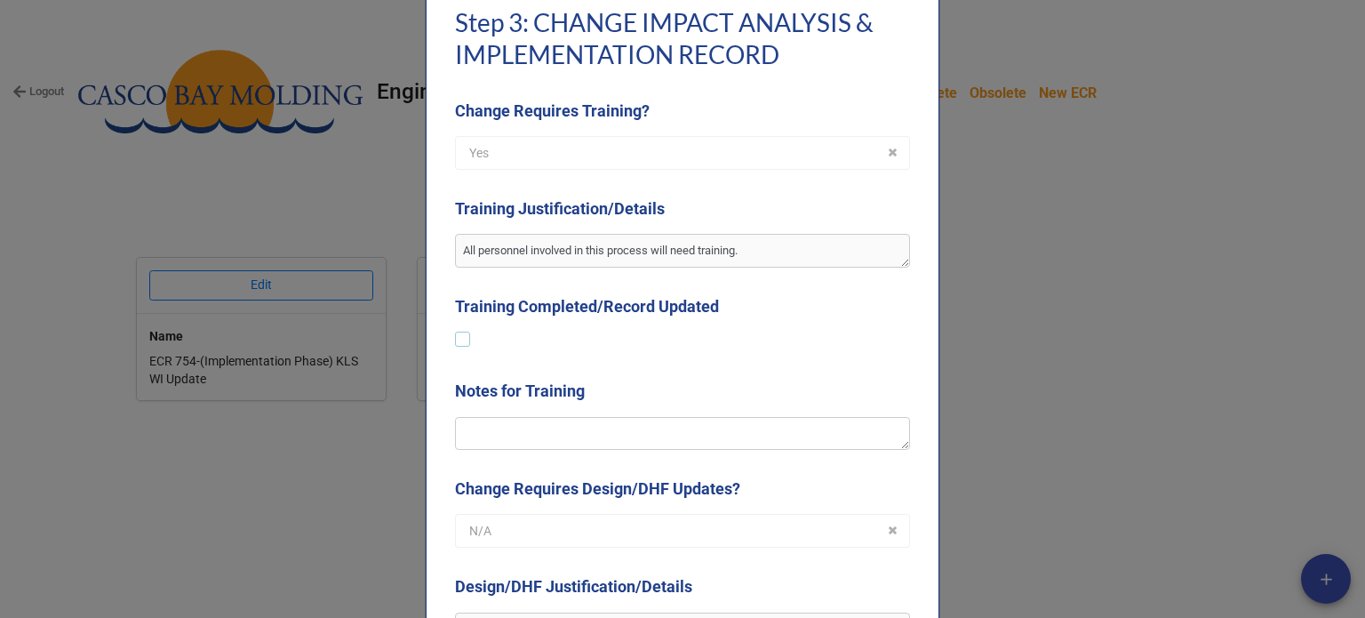
click at [459, 332] on label at bounding box center [462, 332] width 15 height 0
type textarea "x"
checkbox input "true"
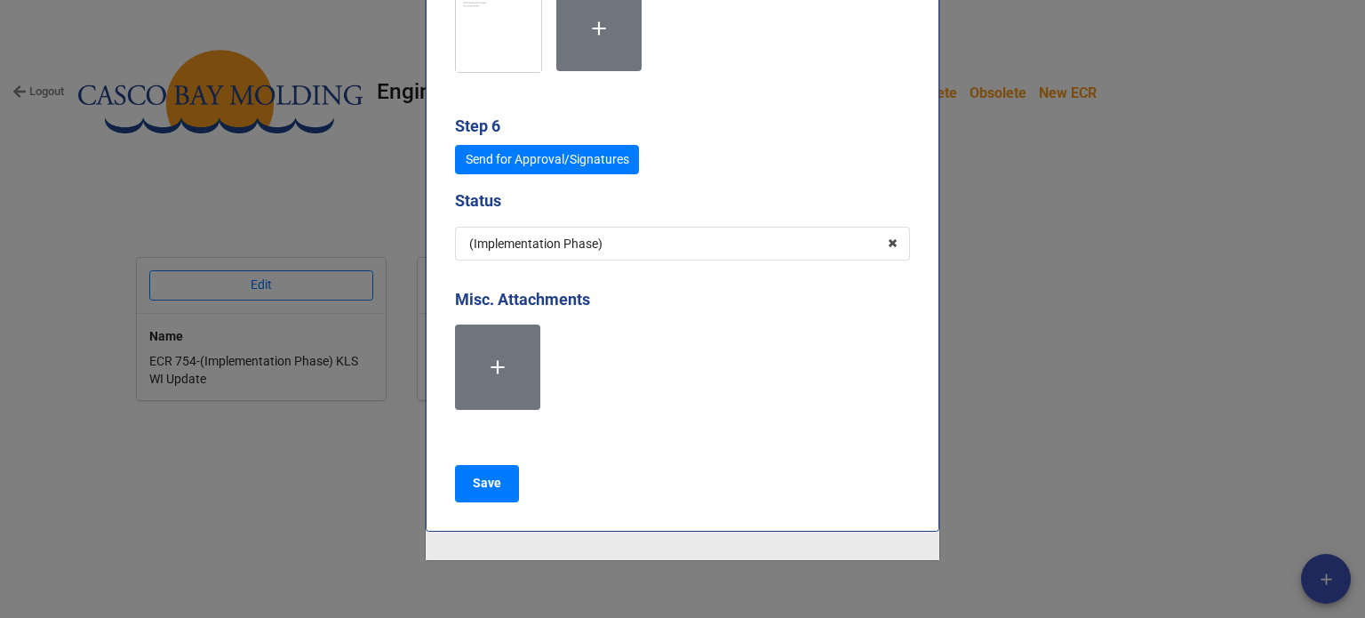
scroll to position [8179, 0]
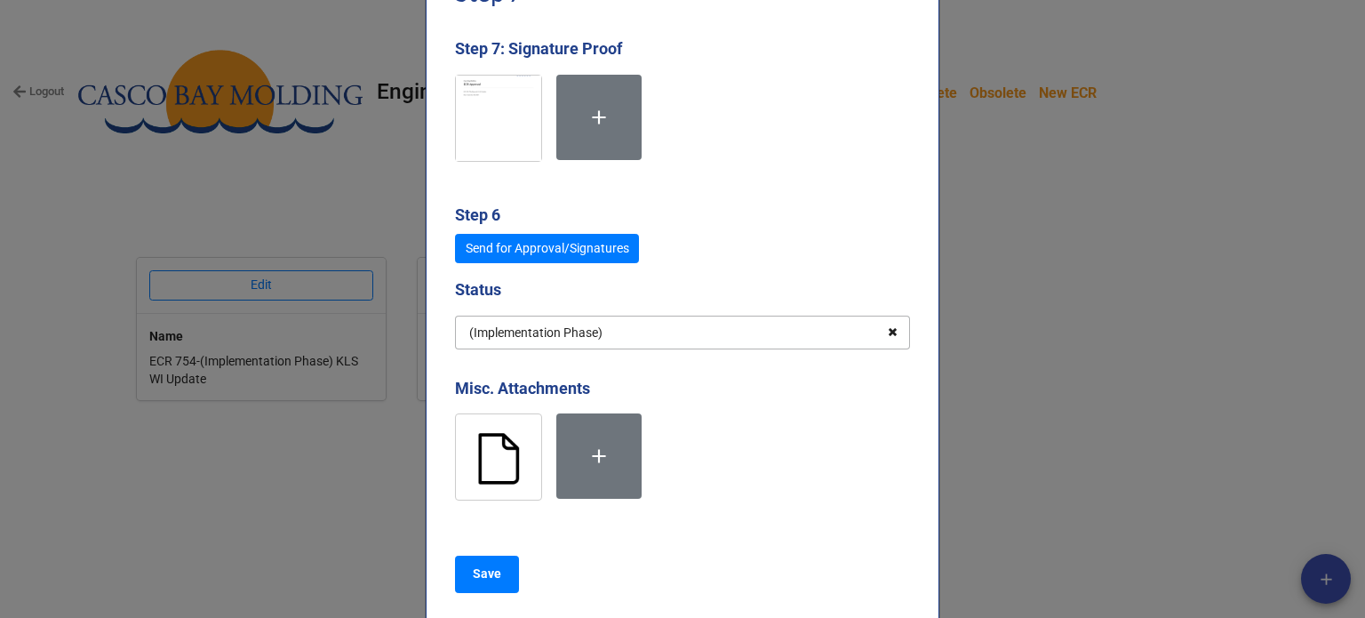
click at [895, 328] on icon at bounding box center [893, 332] width 28 height 33
click at [761, 333] on input "text" at bounding box center [683, 332] width 453 height 32
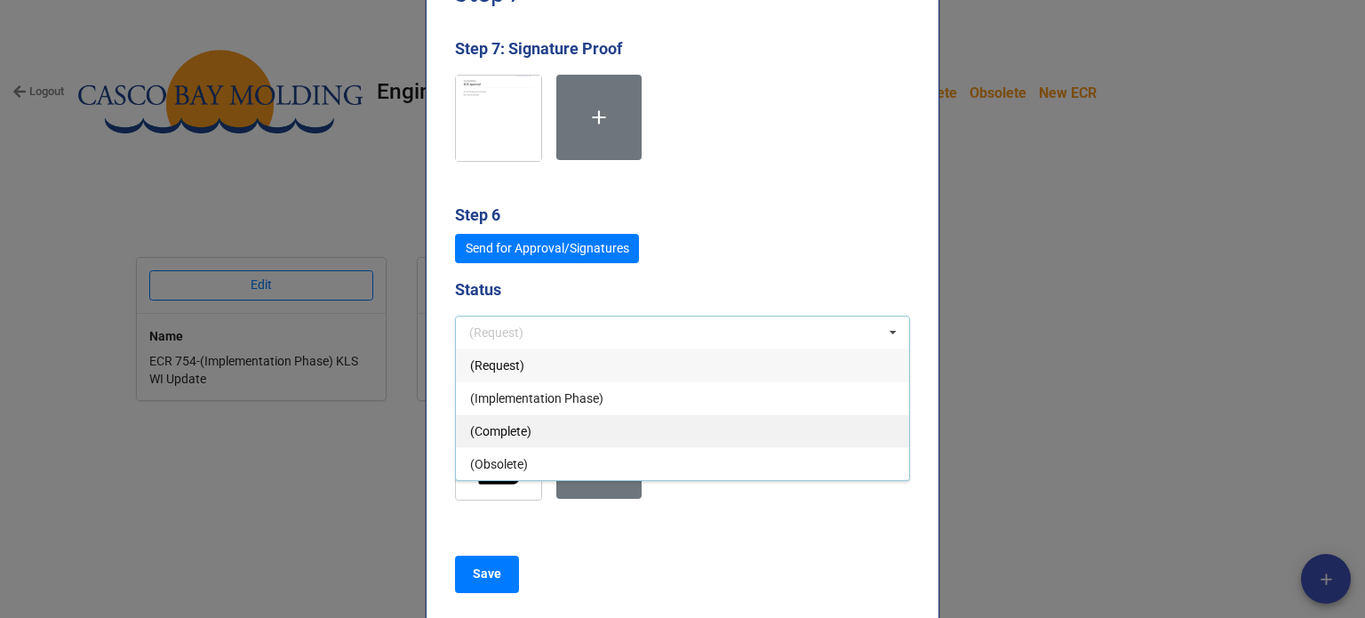
click at [519, 424] on span "(Complete)" at bounding box center [500, 431] width 61 height 14
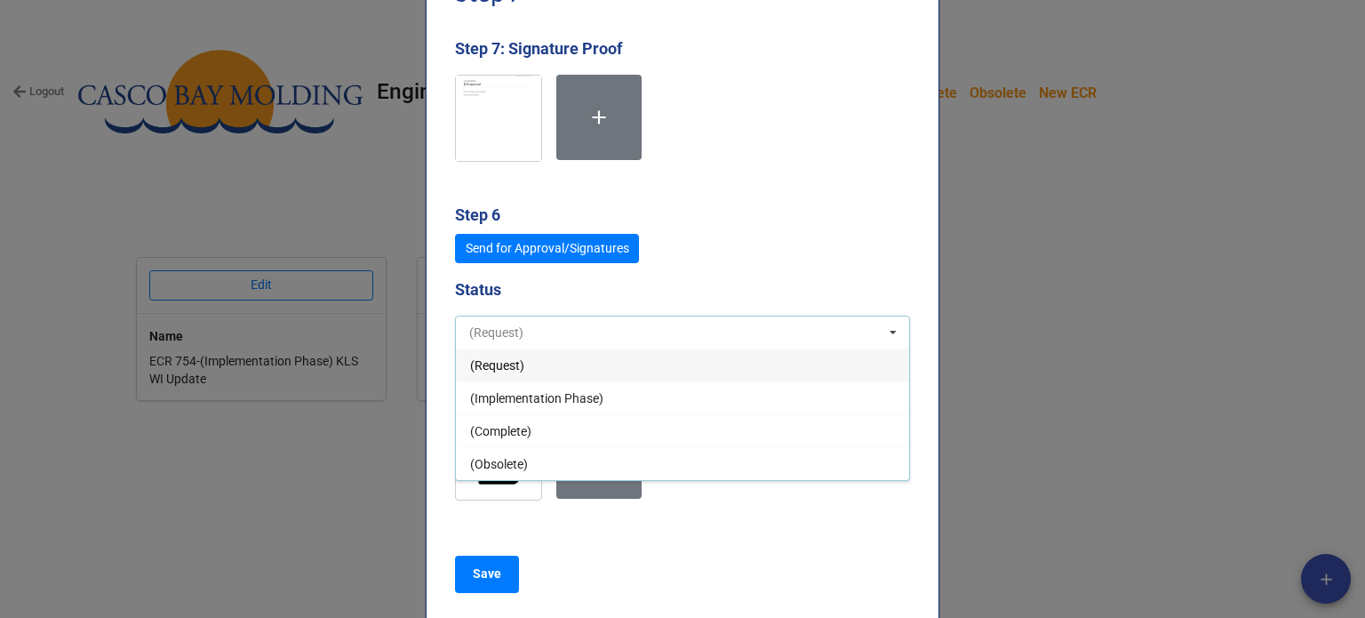
type textarea "x"
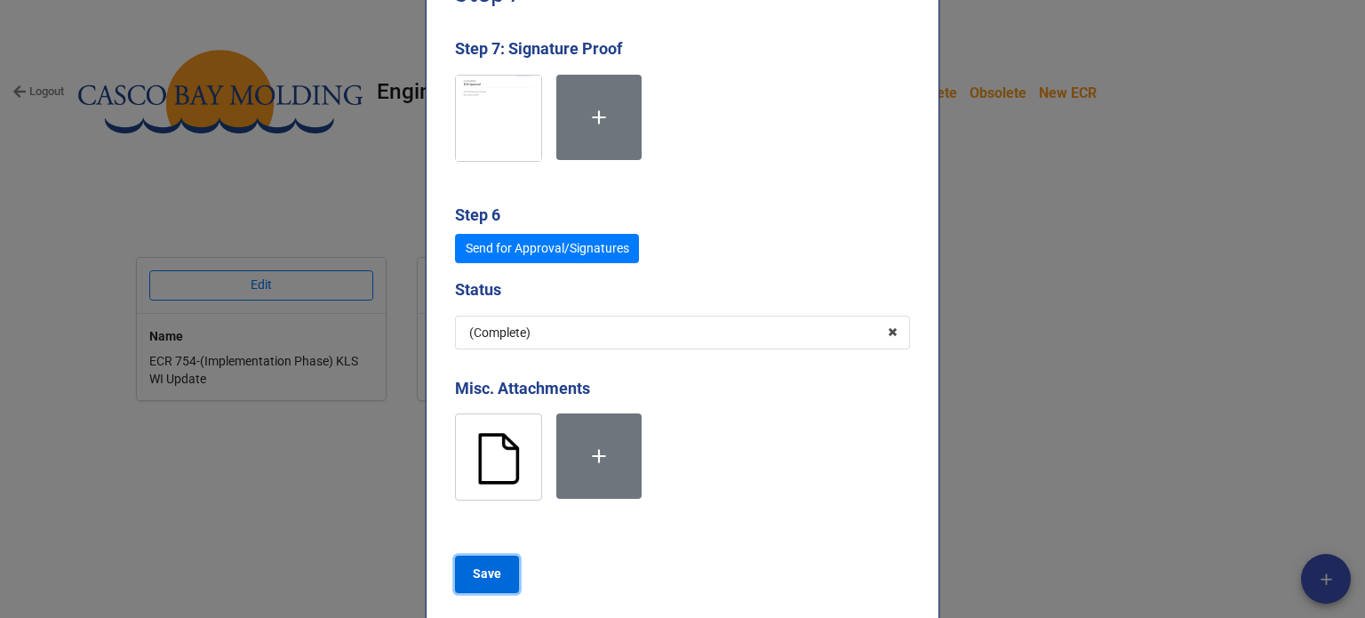
click at [507, 572] on button "Save" at bounding box center [487, 574] width 64 height 37
